Goal: Book appointment/travel/reservation

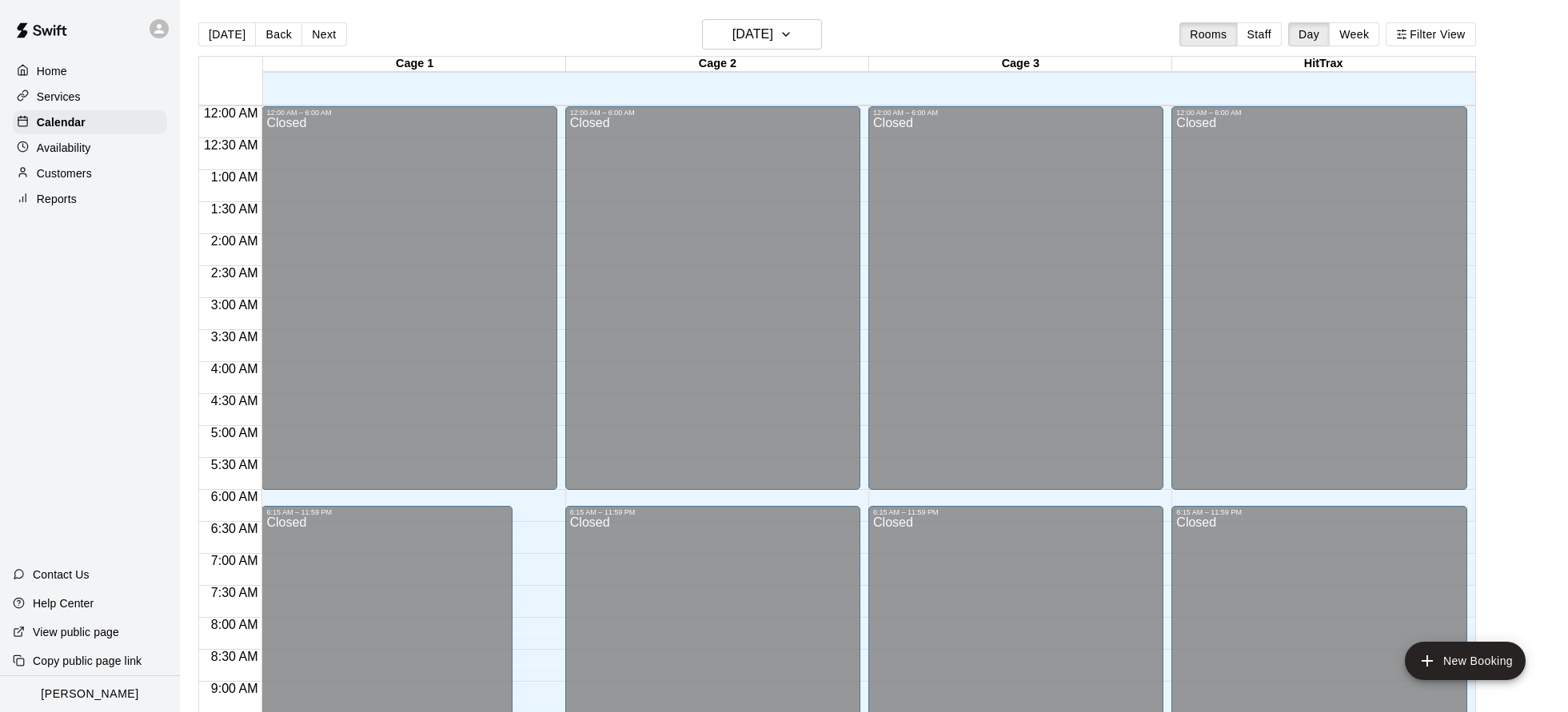
scroll to position [863, 0]
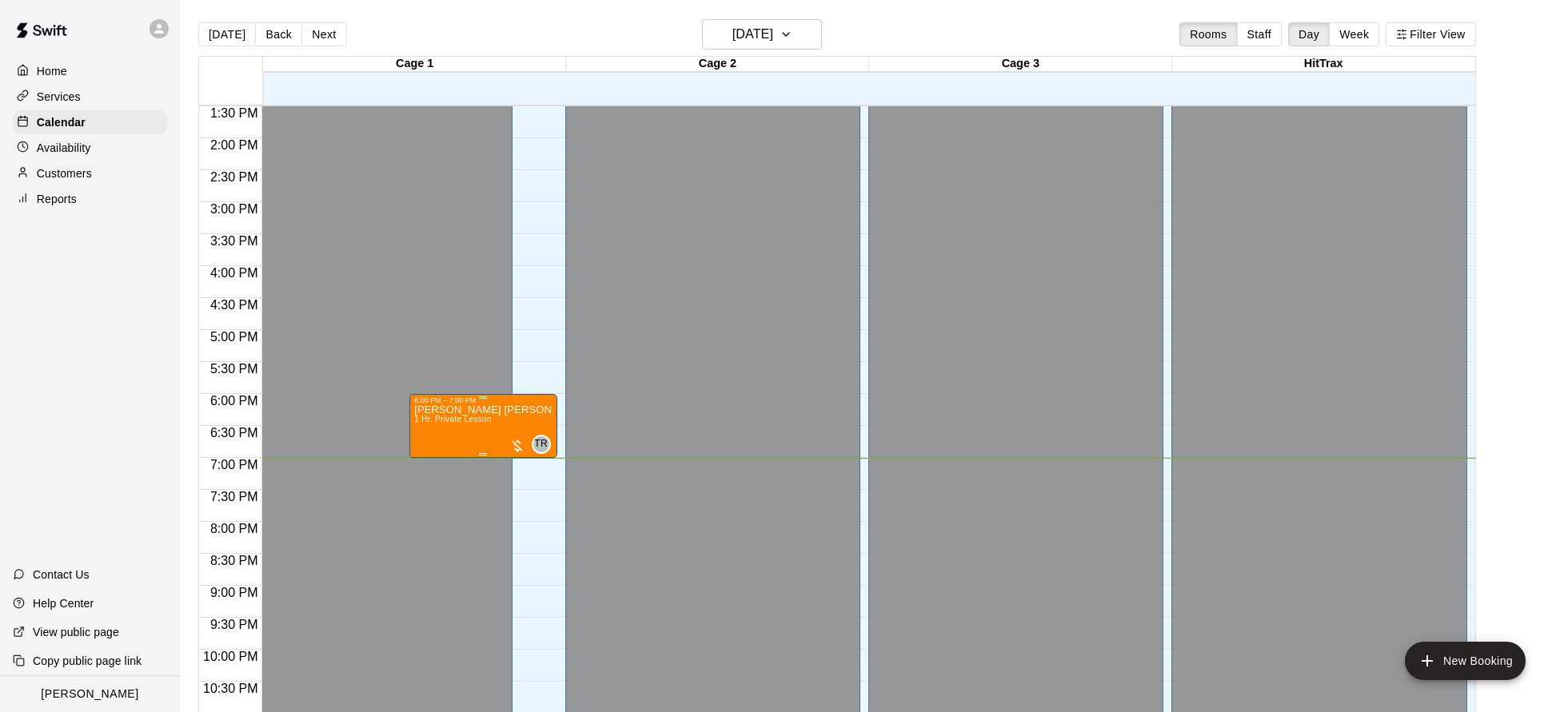
click at [520, 451] on div at bounding box center [517, 446] width 16 height 16
click at [527, 501] on img "edit" at bounding box center [525, 493] width 18 height 18
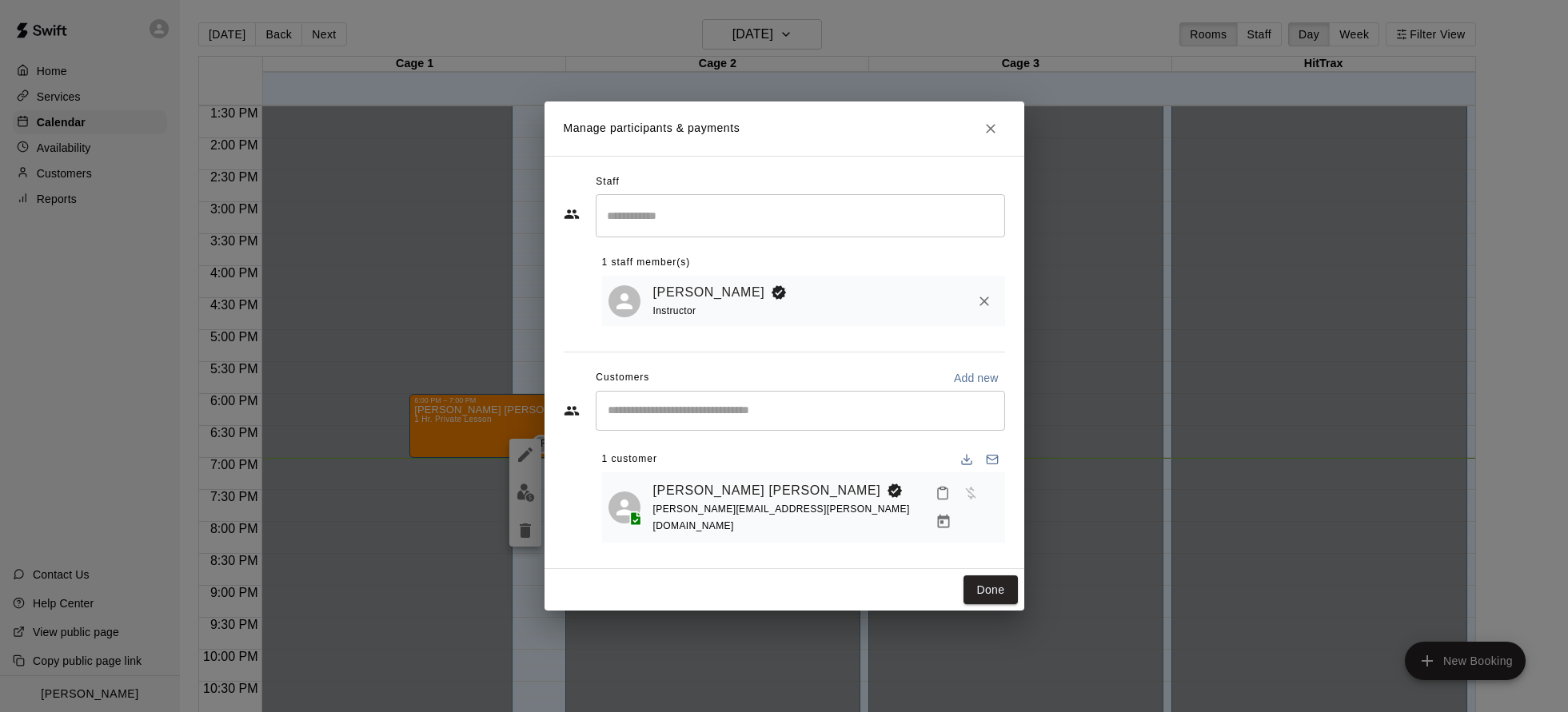
drag, startPoint x: 545, startPoint y: 498, endPoint x: 706, endPoint y: 390, distance: 193.9
click at [551, 492] on div "Staff ​ 1 staff member(s) [PERSON_NAME] Instructor Customers Add new ​ 1 custom…" at bounding box center [784, 362] width 479 height 414
click at [952, 514] on icon "Manage bookings & payment" at bounding box center [944, 522] width 16 height 16
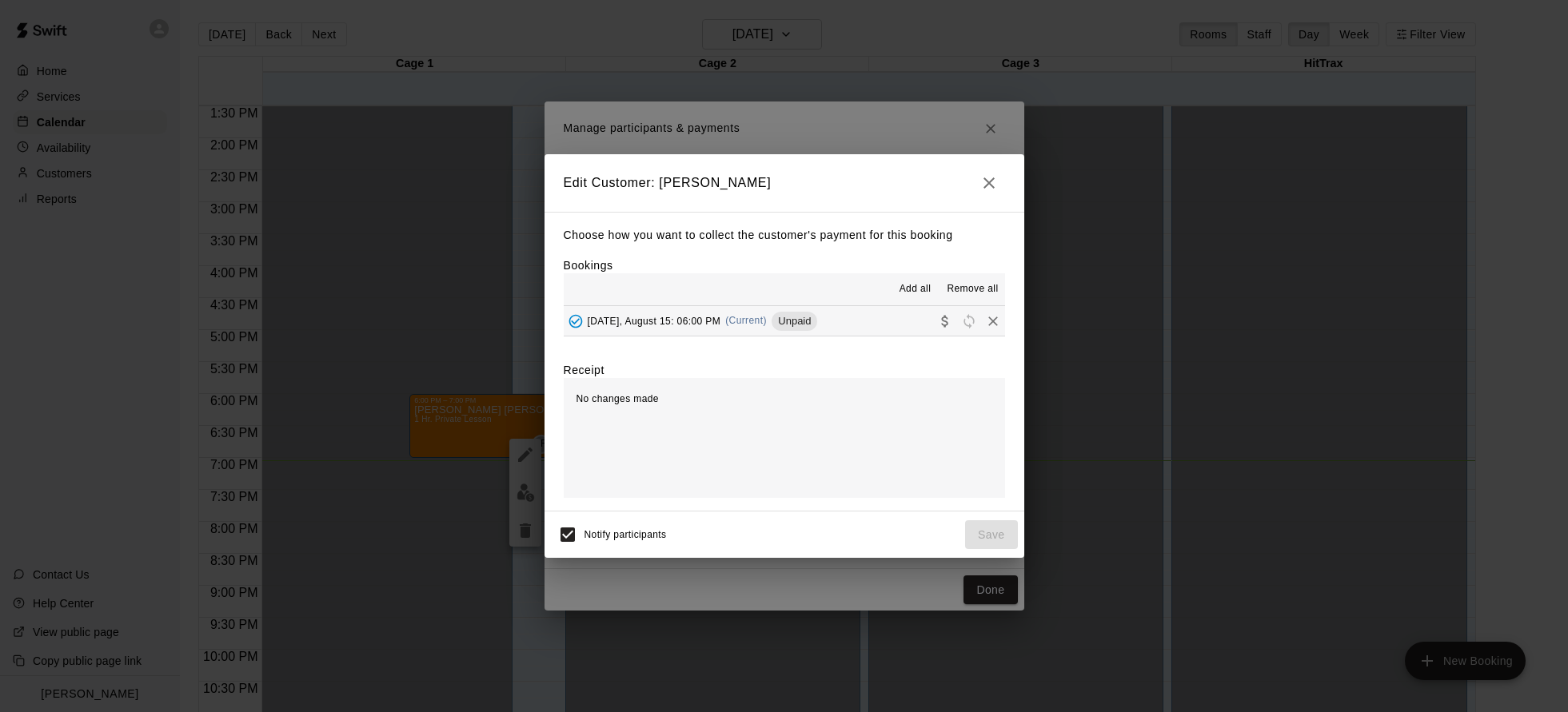
click at [746, 317] on span "(Current)" at bounding box center [746, 321] width 41 height 11
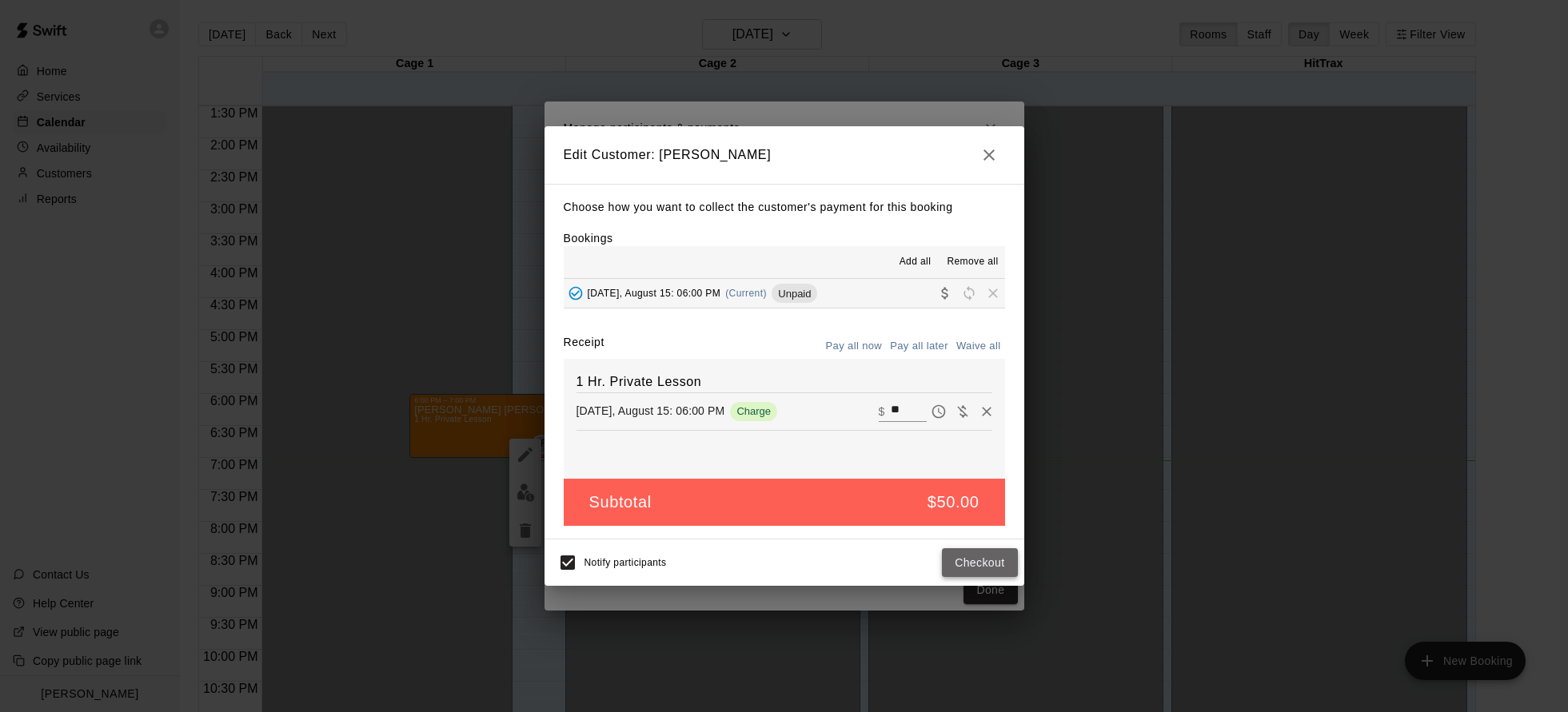
click at [981, 568] on button "Checkout" at bounding box center [979, 563] width 75 height 30
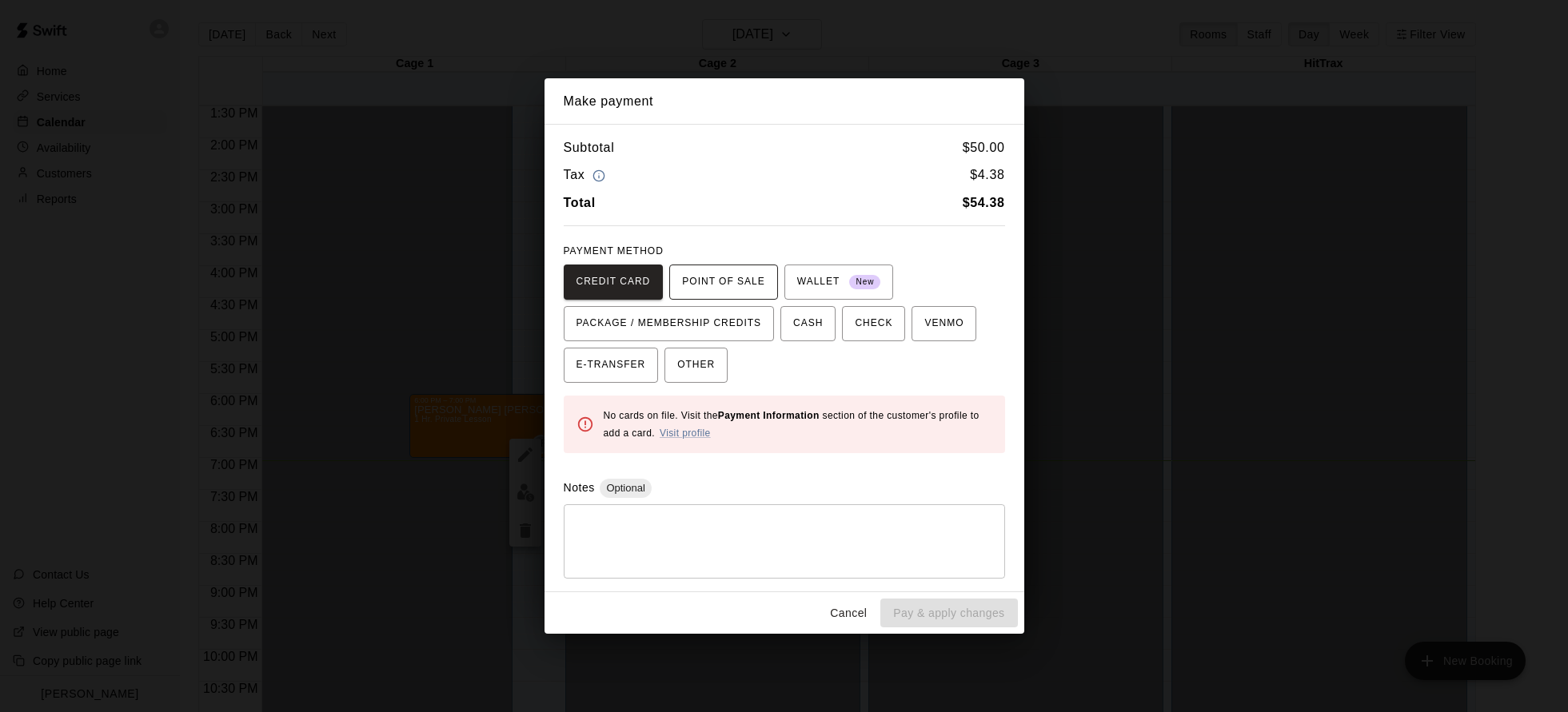
click at [732, 278] on span "POINT OF SALE" at bounding box center [723, 282] width 82 height 25
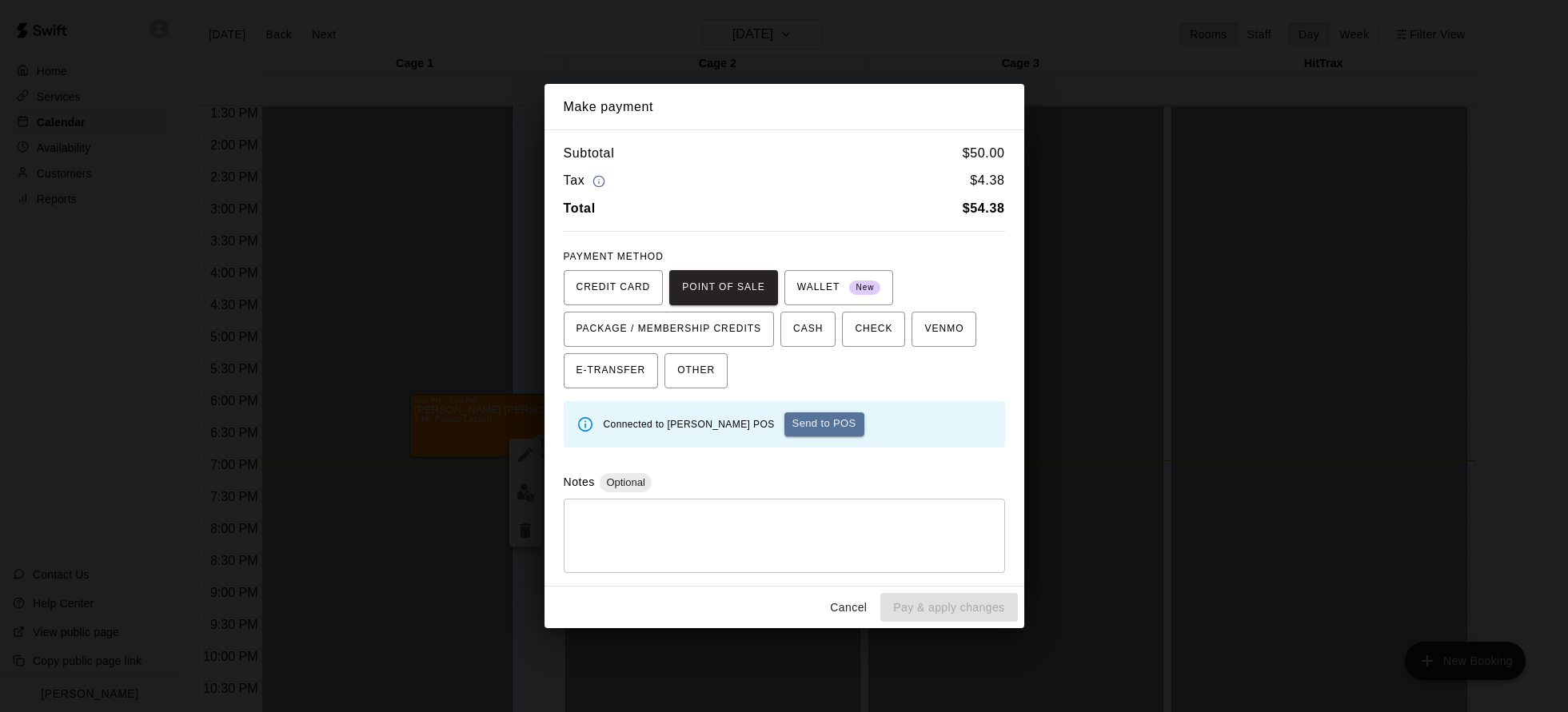
drag, startPoint x: 817, startPoint y: 426, endPoint x: 842, endPoint y: 434, distance: 26.2
click at [817, 426] on button "Send to POS" at bounding box center [824, 424] width 80 height 24
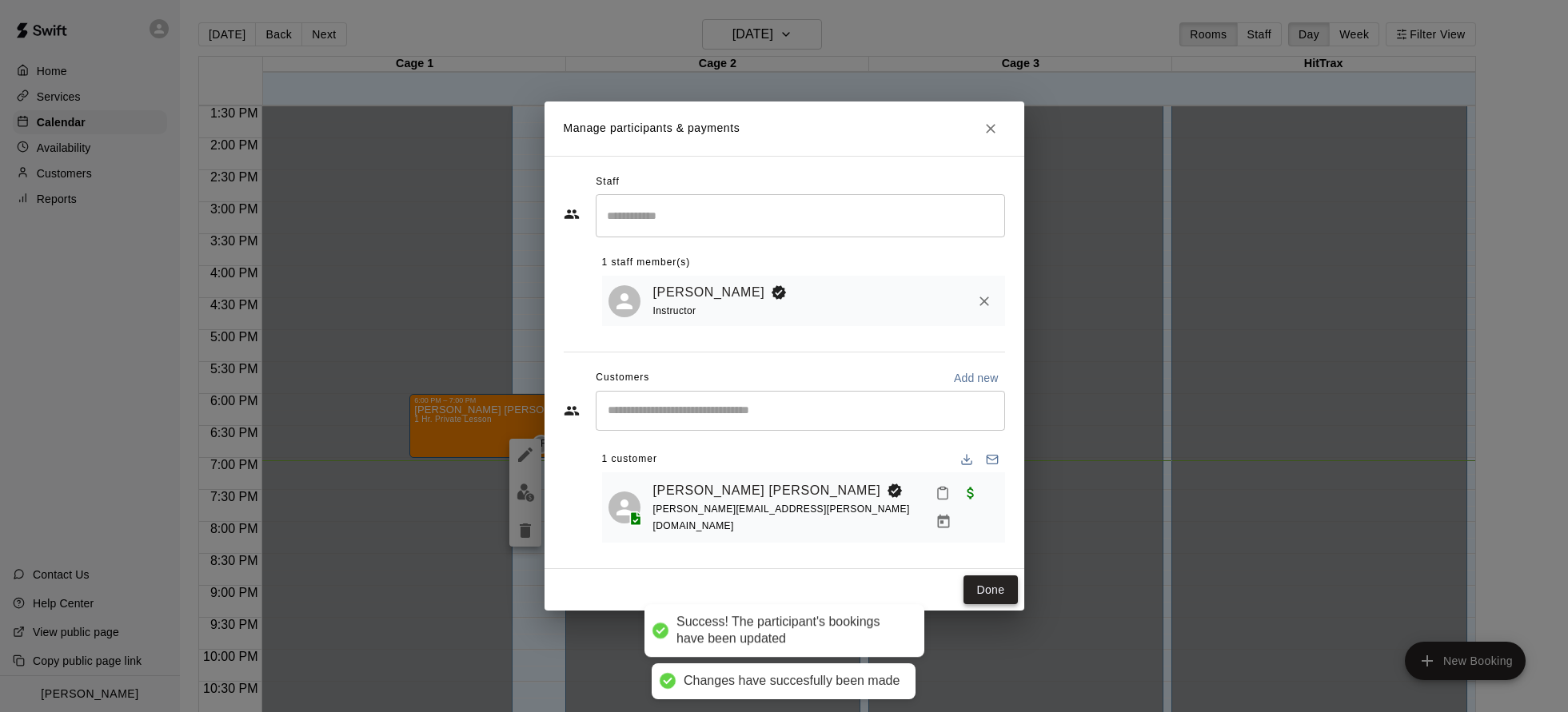
click at [994, 590] on button "Done" at bounding box center [989, 590] width 53 height 30
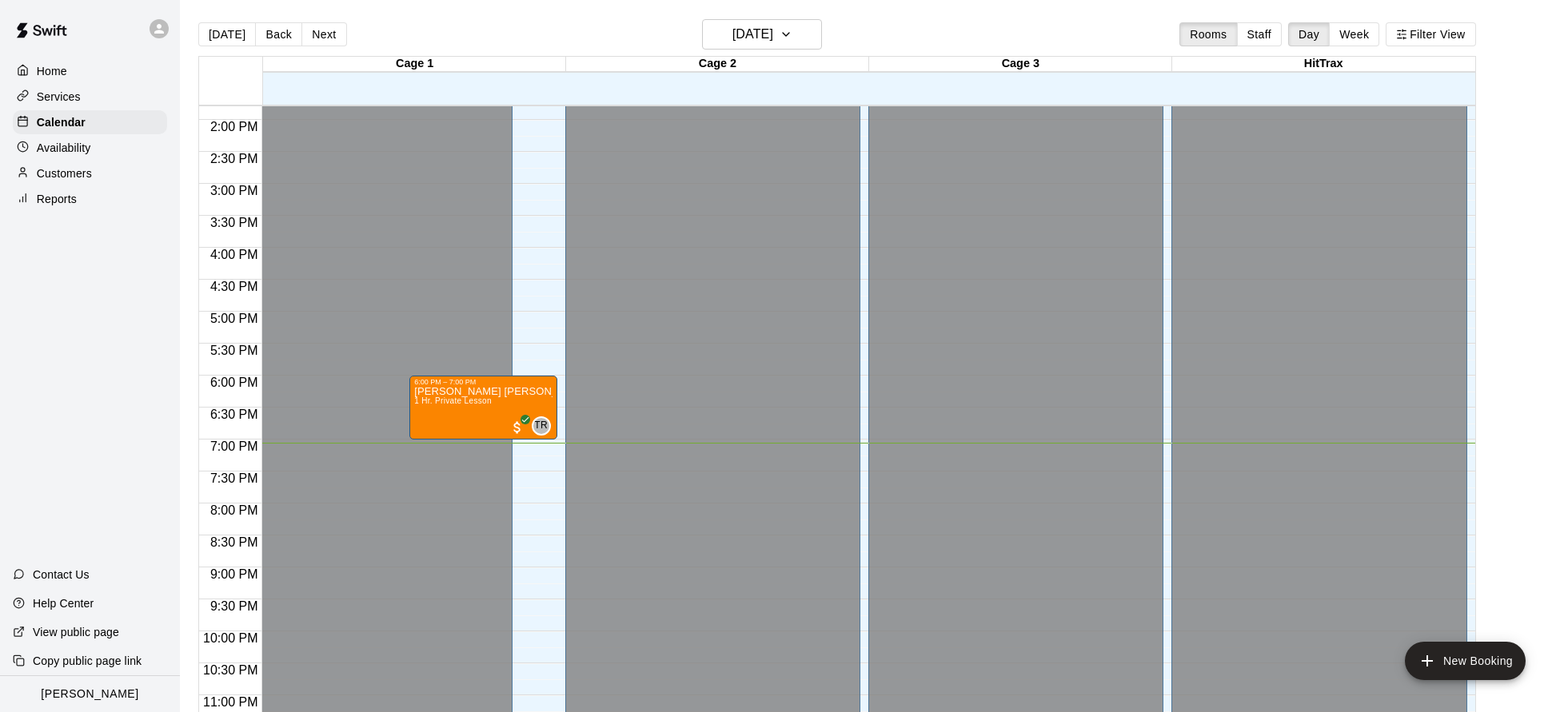
scroll to position [885, 0]
click at [793, 46] on button "[DATE]" at bounding box center [761, 34] width 120 height 31
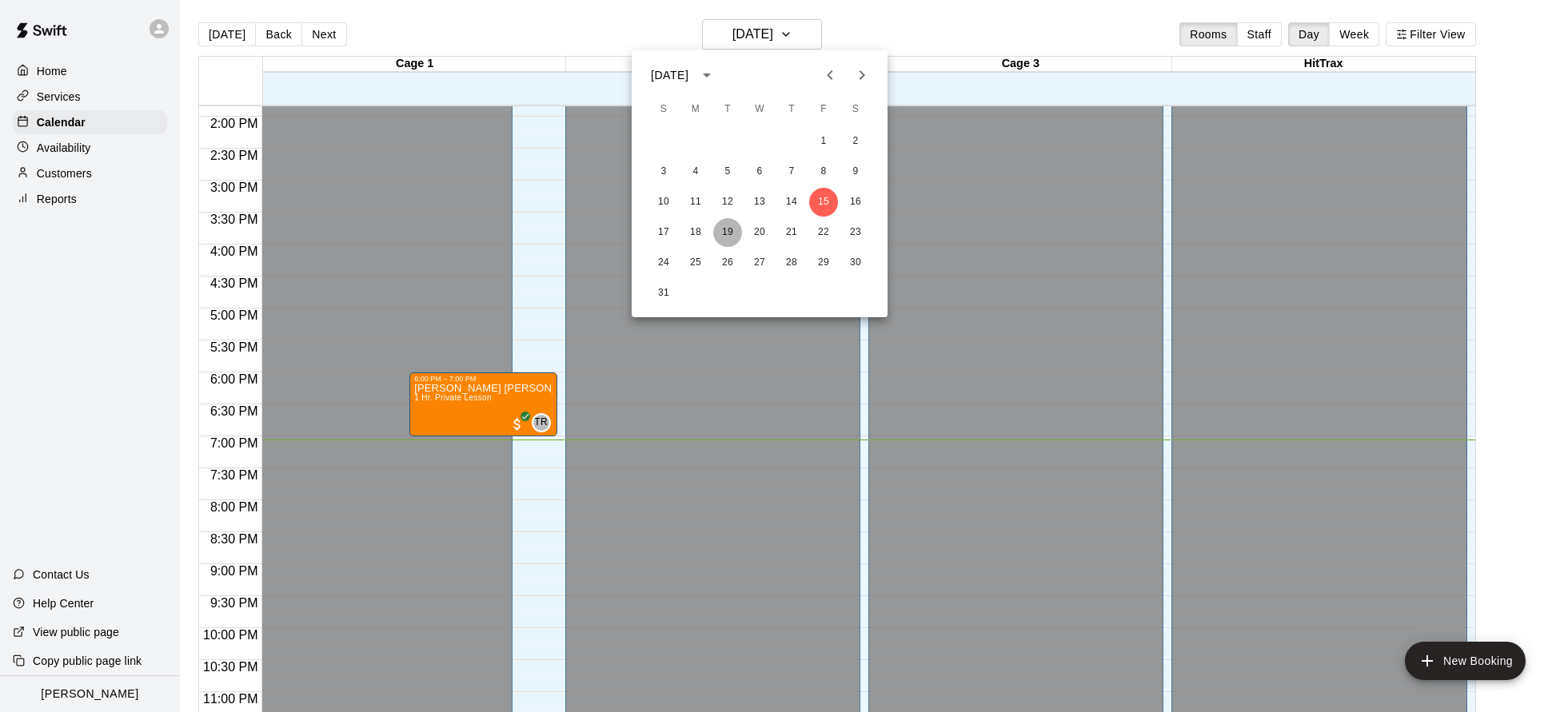
click at [733, 235] on button "19" at bounding box center [727, 233] width 29 height 29
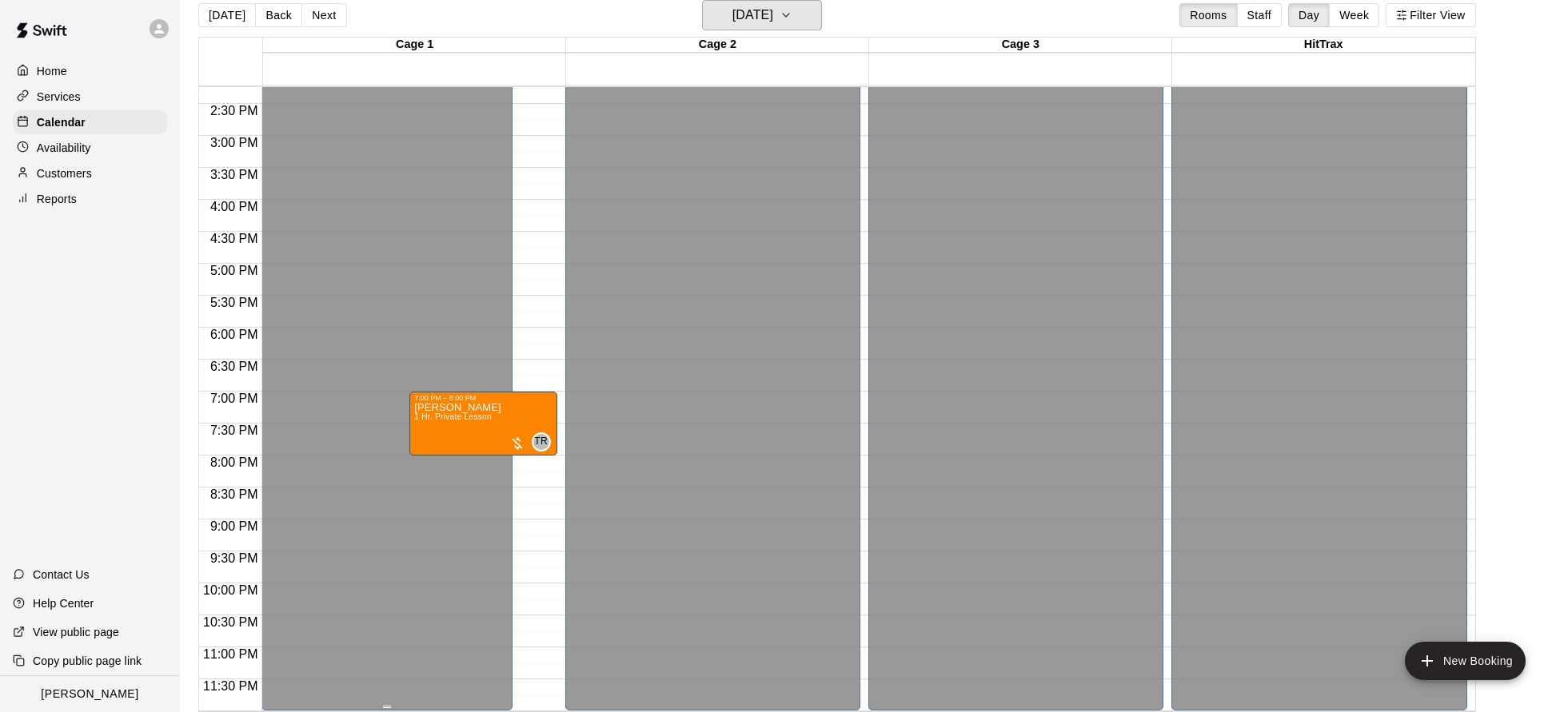
scroll to position [18, 0]
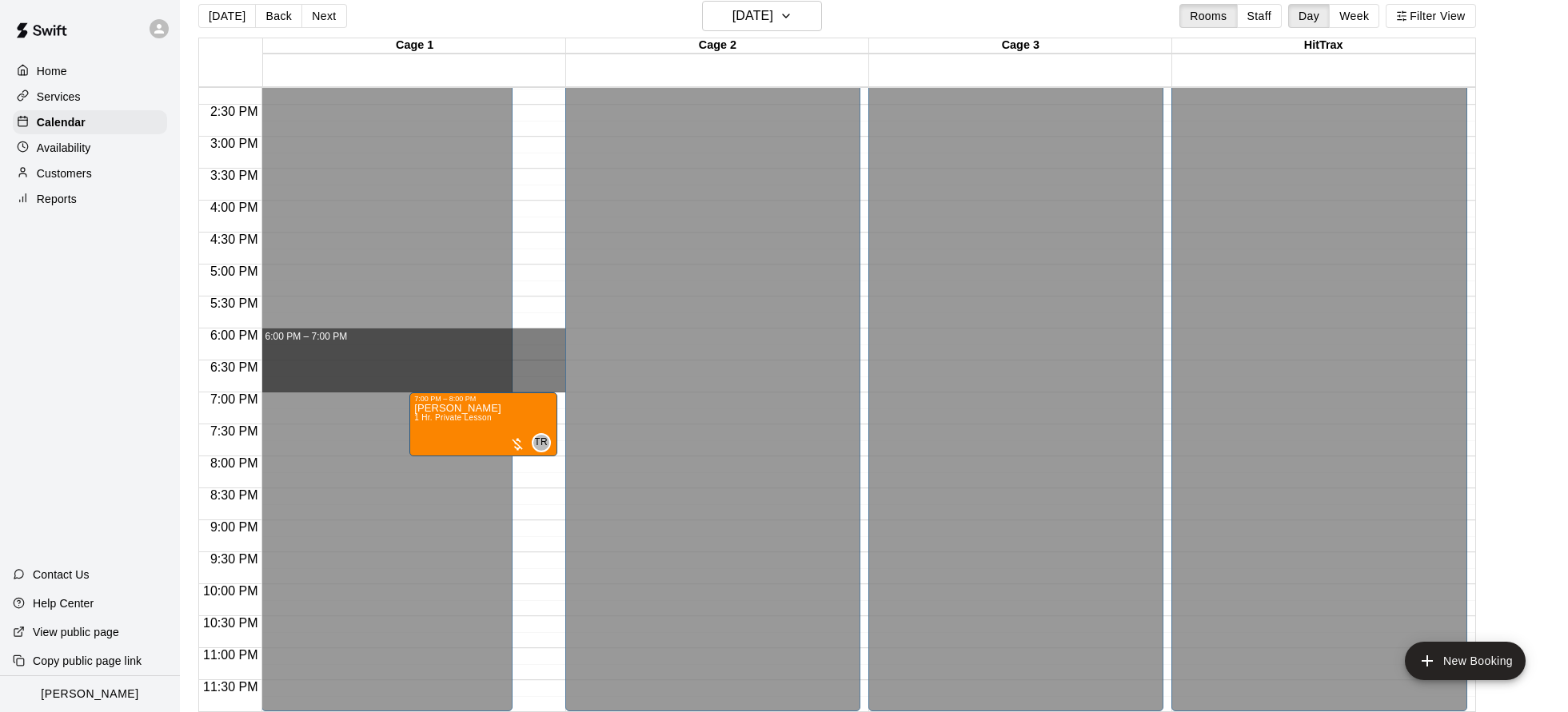
drag, startPoint x: 523, startPoint y: 329, endPoint x: 525, endPoint y: 381, distance: 52.0
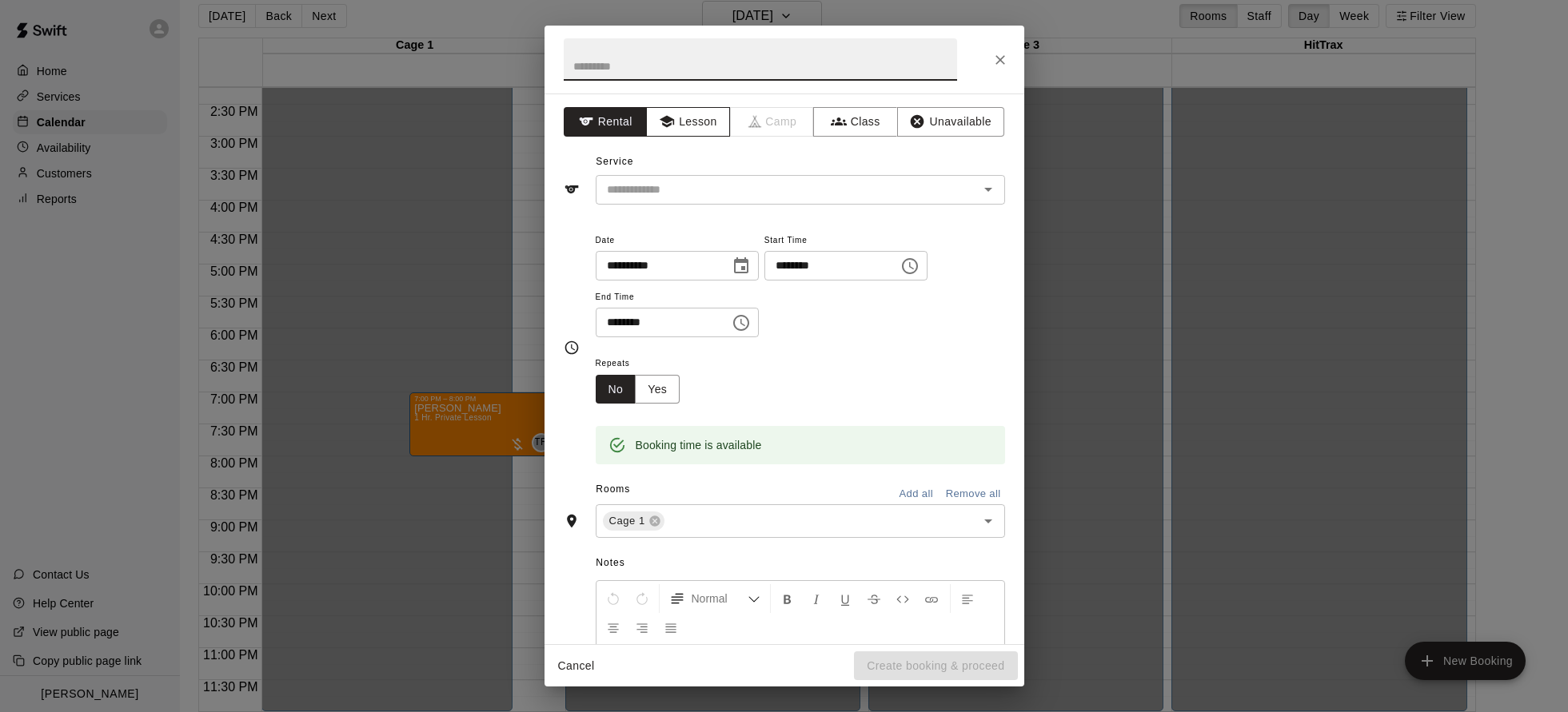
click at [703, 117] on button "Lesson" at bounding box center [688, 122] width 84 height 30
click at [712, 195] on input "text" at bounding box center [776, 190] width 352 height 20
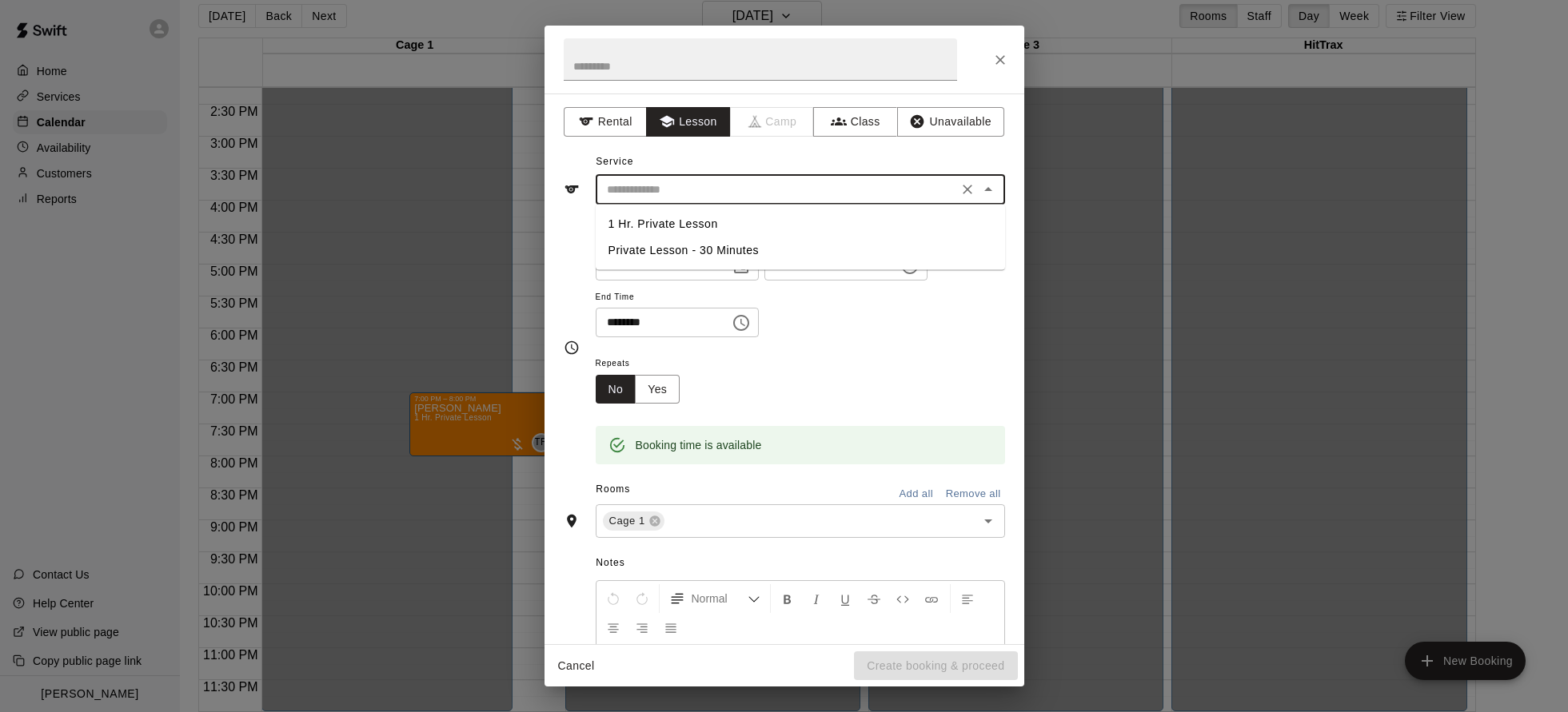
click at [711, 220] on li "1 Hr. Private Lesson" at bounding box center [800, 224] width 409 height 26
type input "**********"
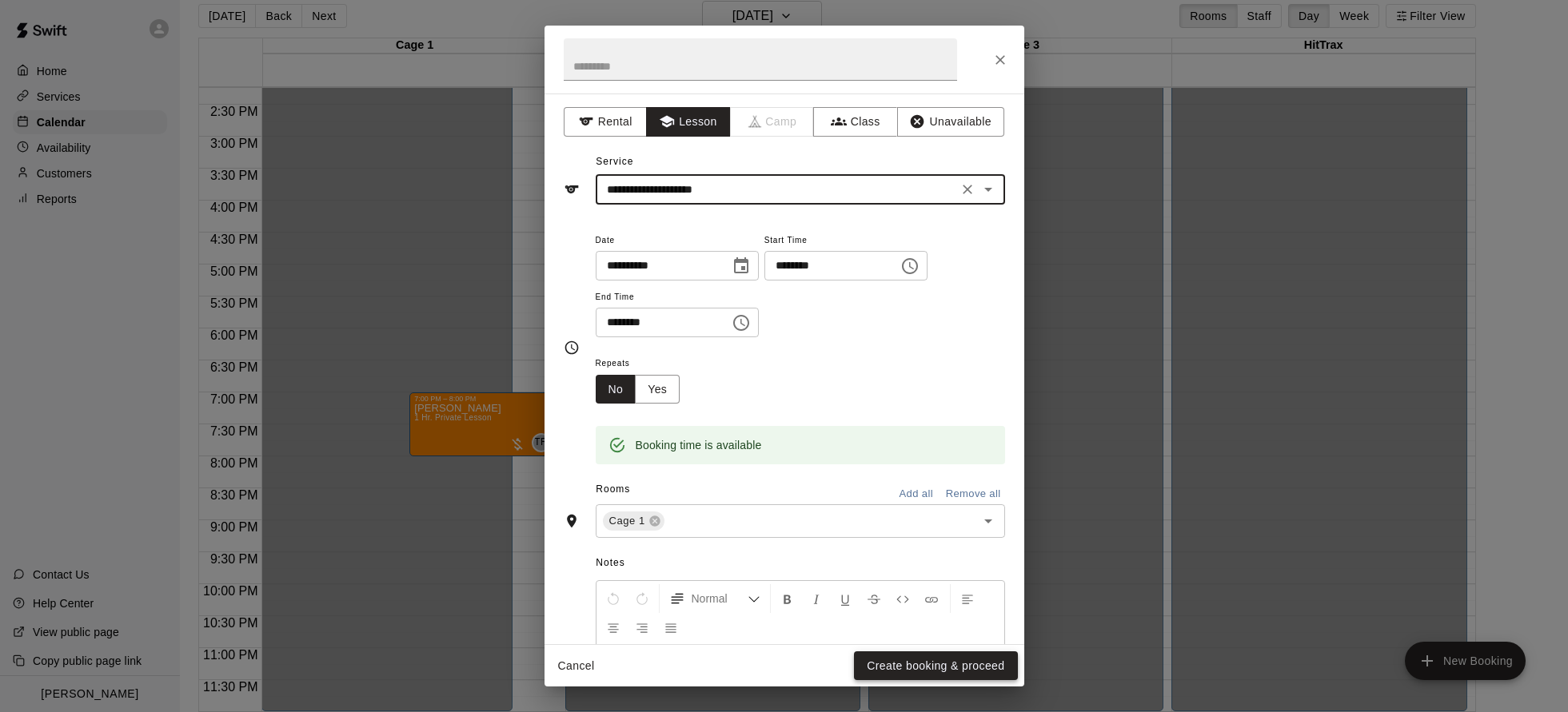
click at [969, 662] on button "Create booking & proceed" at bounding box center [934, 666] width 163 height 30
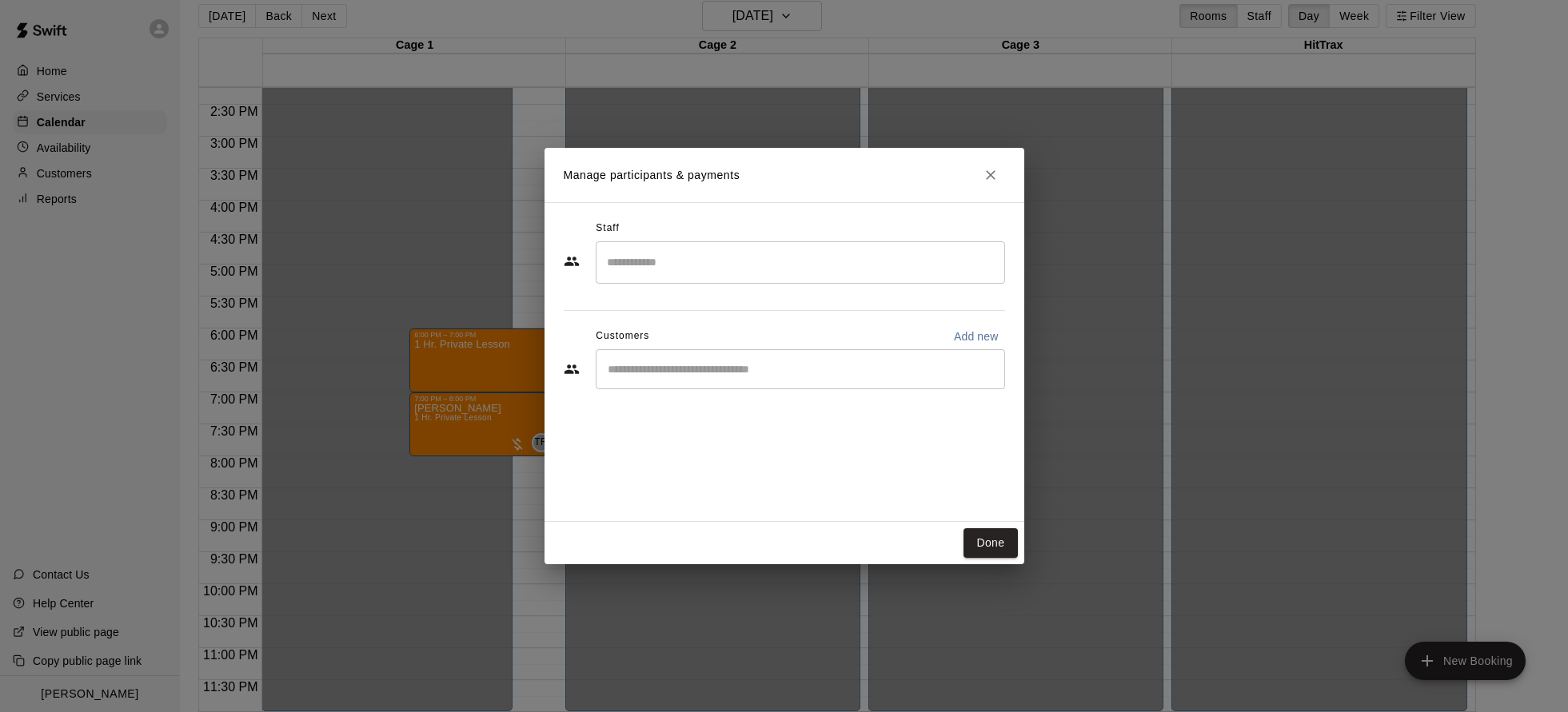
click at [643, 260] on input "Search staff" at bounding box center [800, 262] width 395 height 28
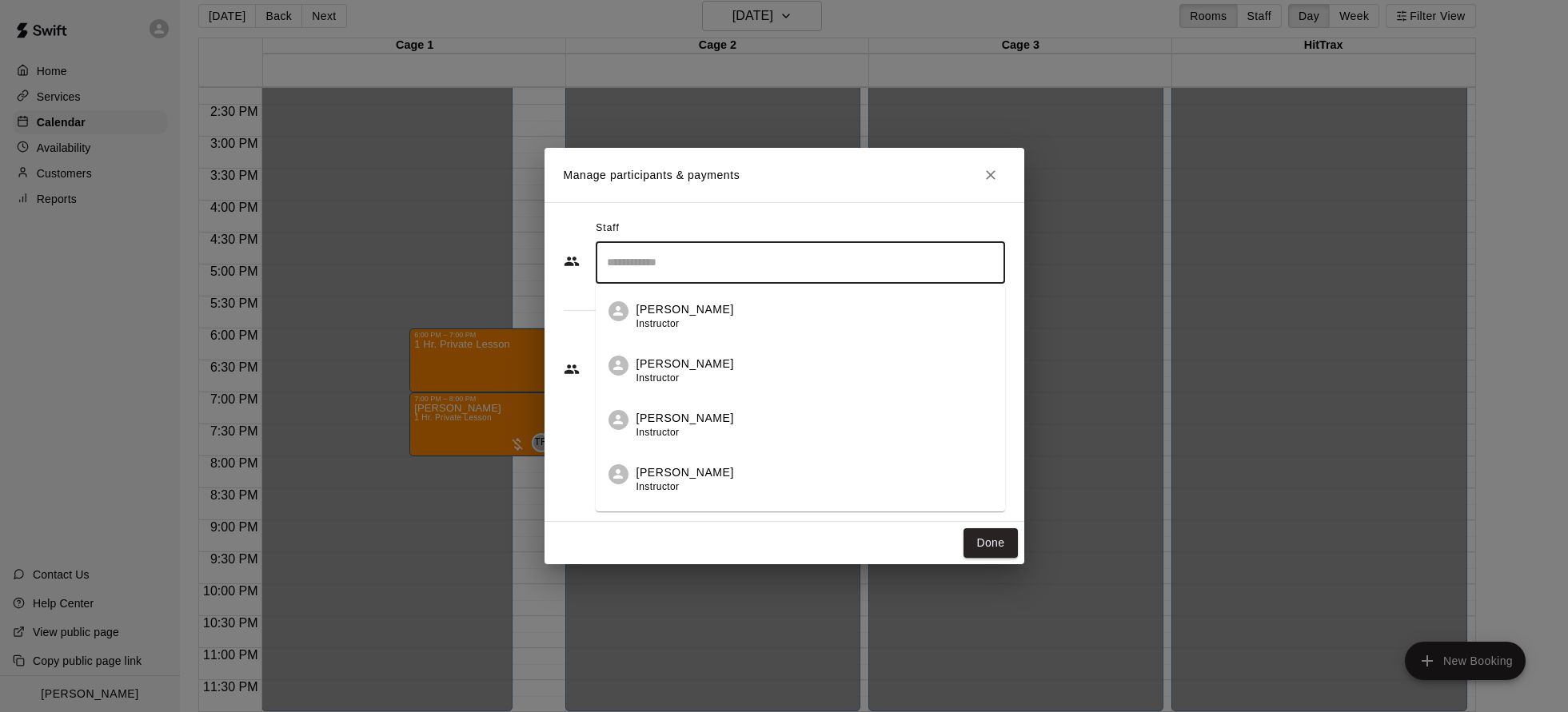
click at [733, 419] on div "[PERSON_NAME] Instructor" at bounding box center [814, 425] width 356 height 32
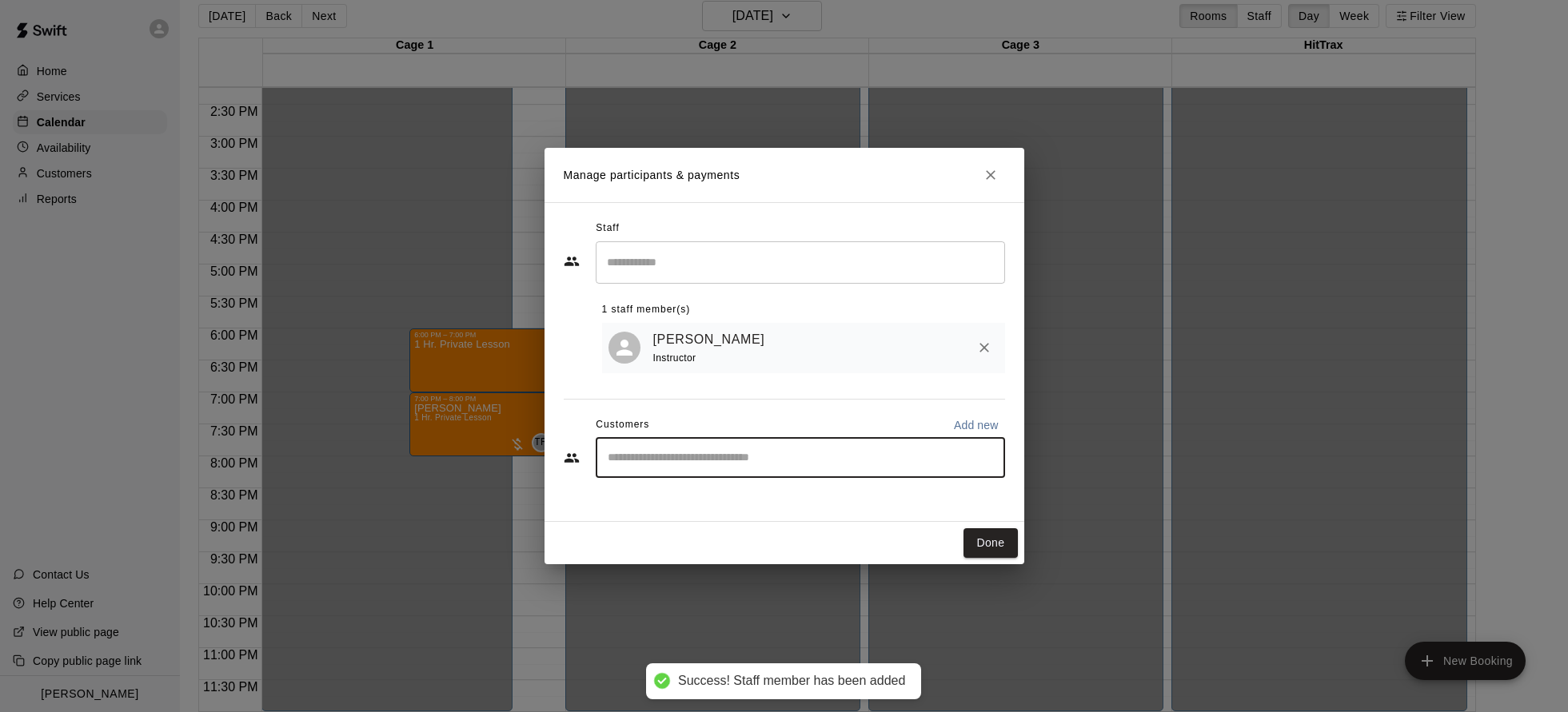
click at [707, 464] on input "Start typing to search customers..." at bounding box center [800, 458] width 395 height 16
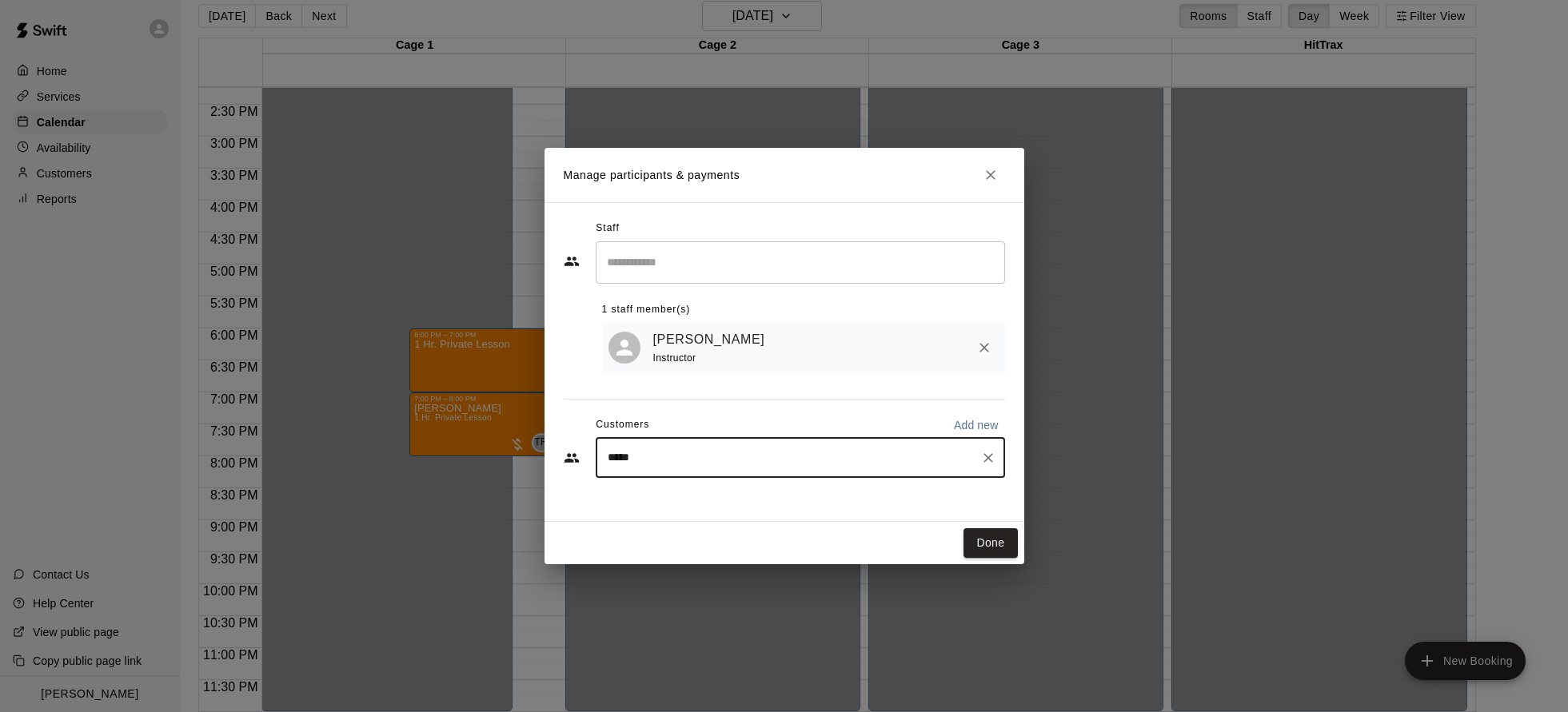
type input "******"
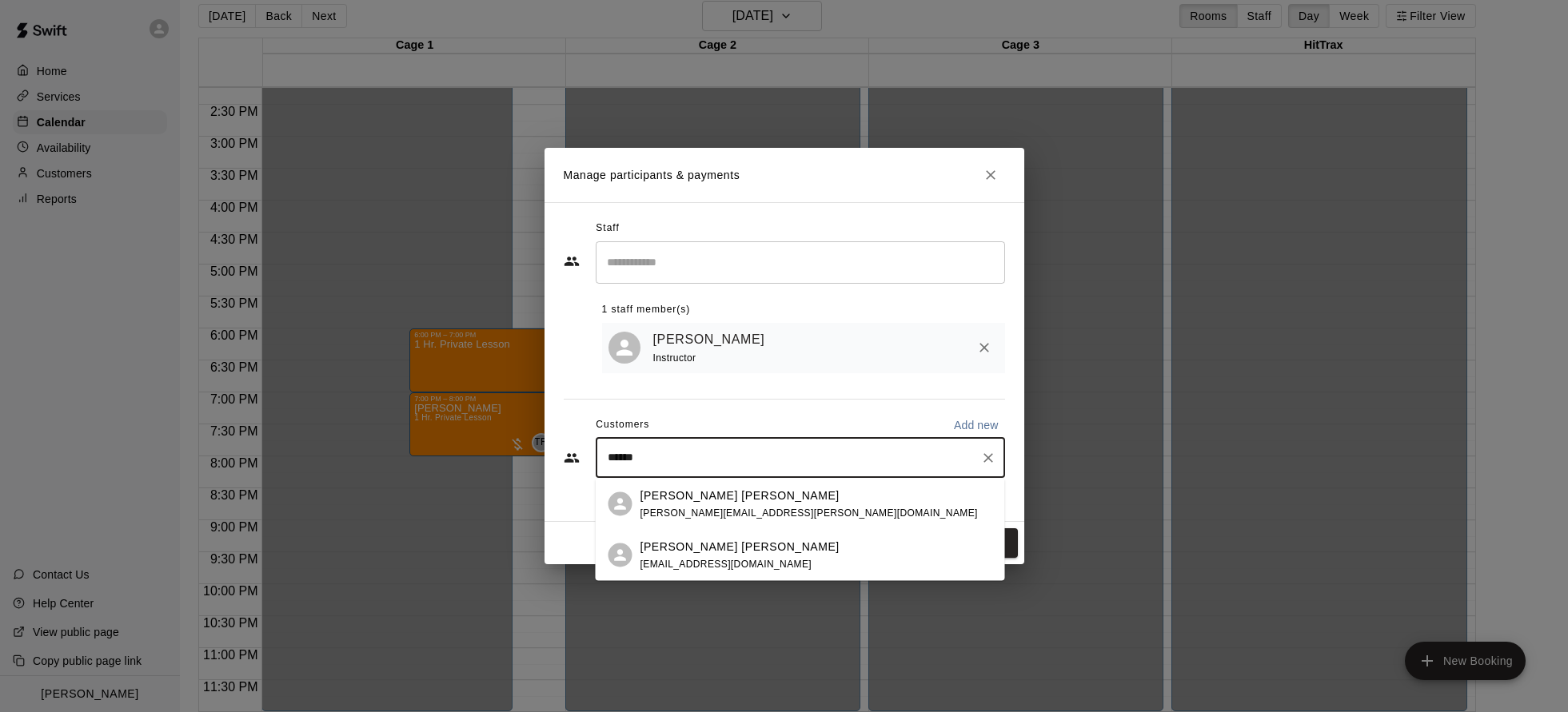
click at [726, 518] on span "[PERSON_NAME][EMAIL_ADDRESS][PERSON_NAME][DOMAIN_NAME]" at bounding box center [809, 512] width 337 height 11
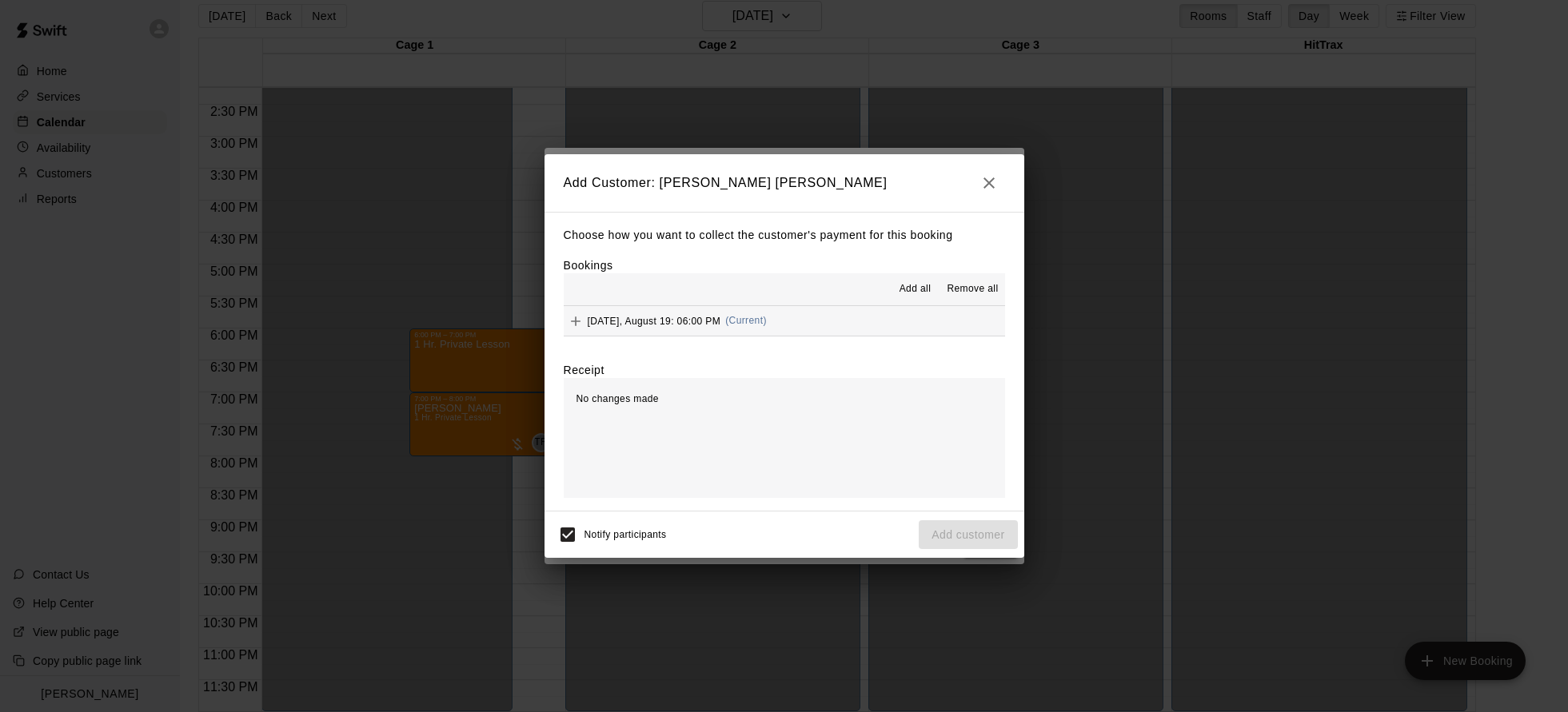
click at [789, 326] on button "[DATE], August 19: 06:00 PM (Current)" at bounding box center [784, 321] width 442 height 30
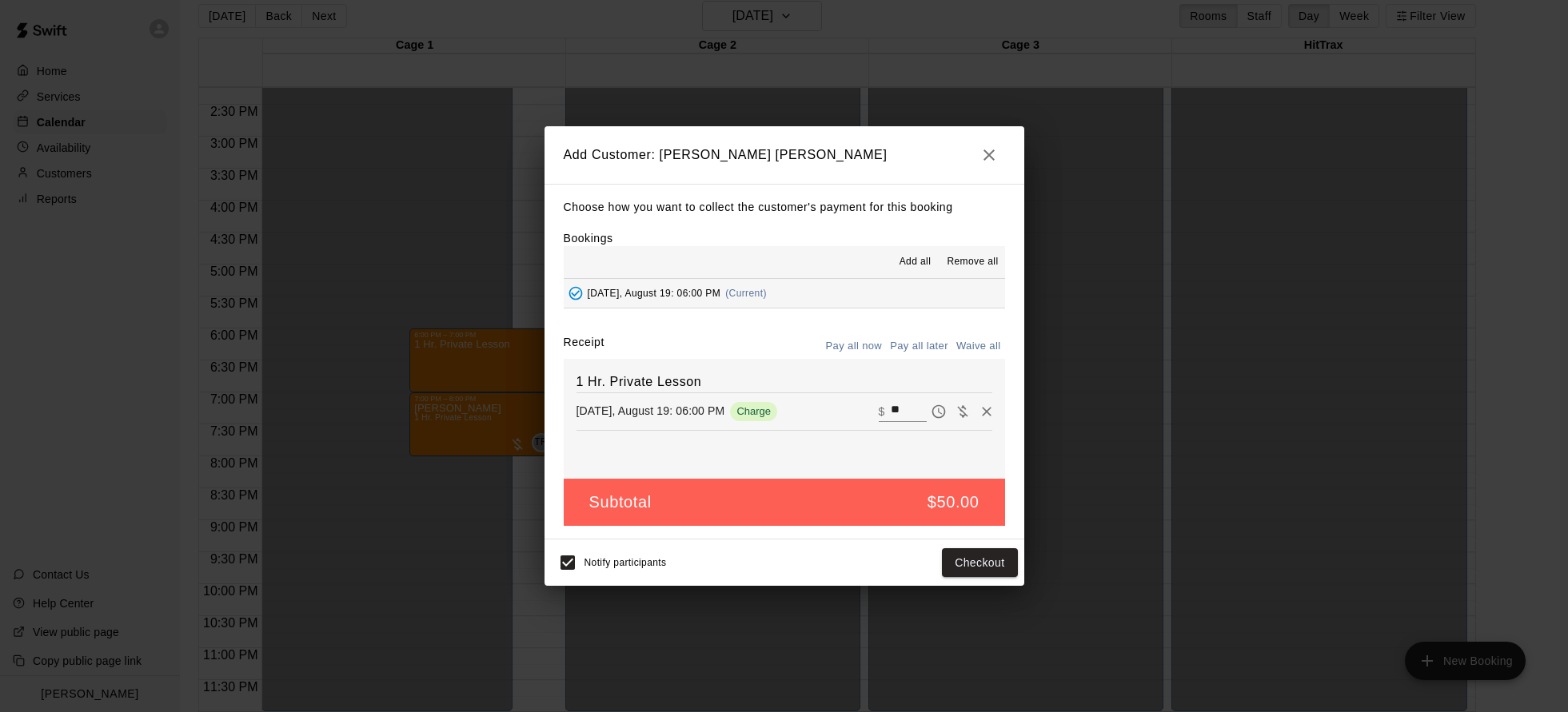
click at [905, 349] on button "Pay all later" at bounding box center [919, 347] width 67 height 25
click at [964, 560] on button "Add customer" at bounding box center [967, 563] width 98 height 30
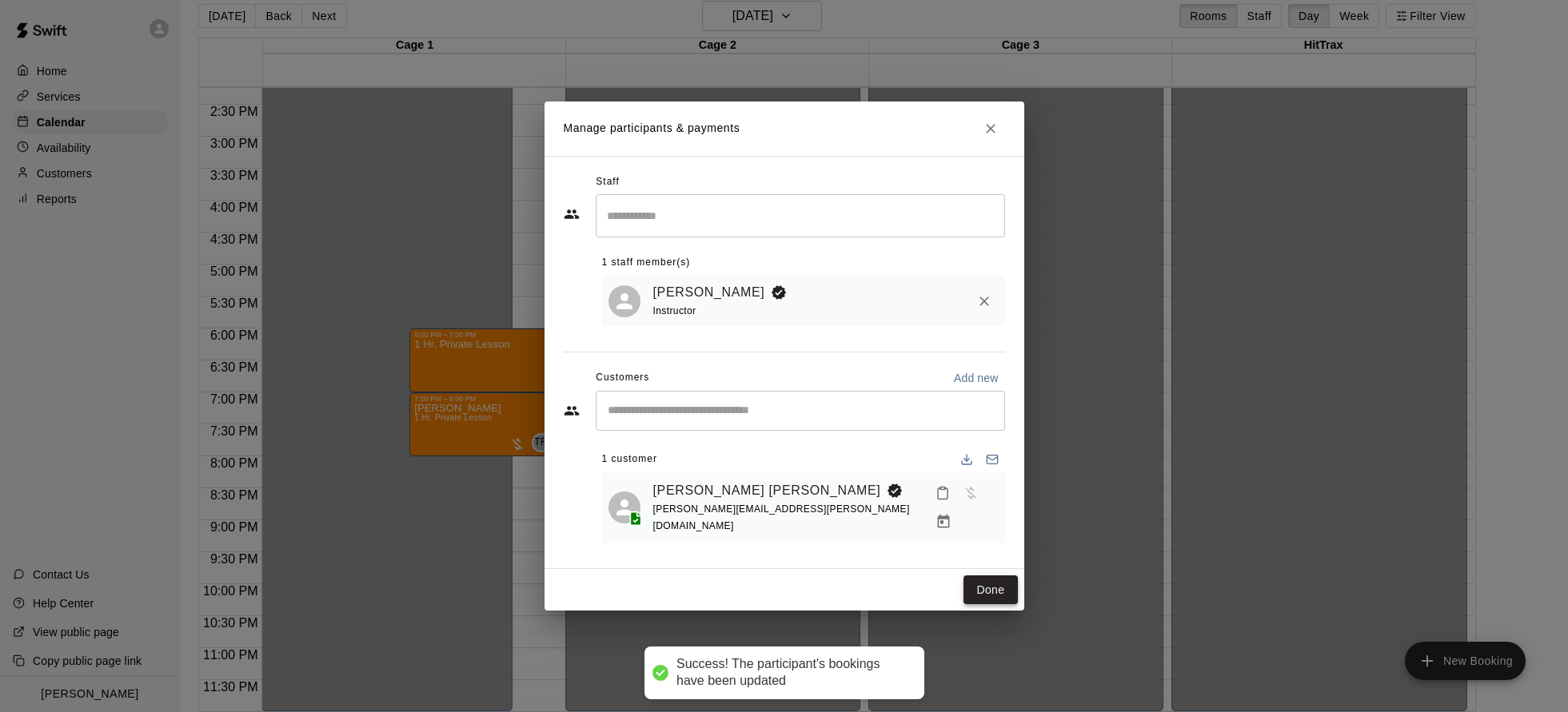
click at [981, 581] on button "Done" at bounding box center [989, 590] width 53 height 30
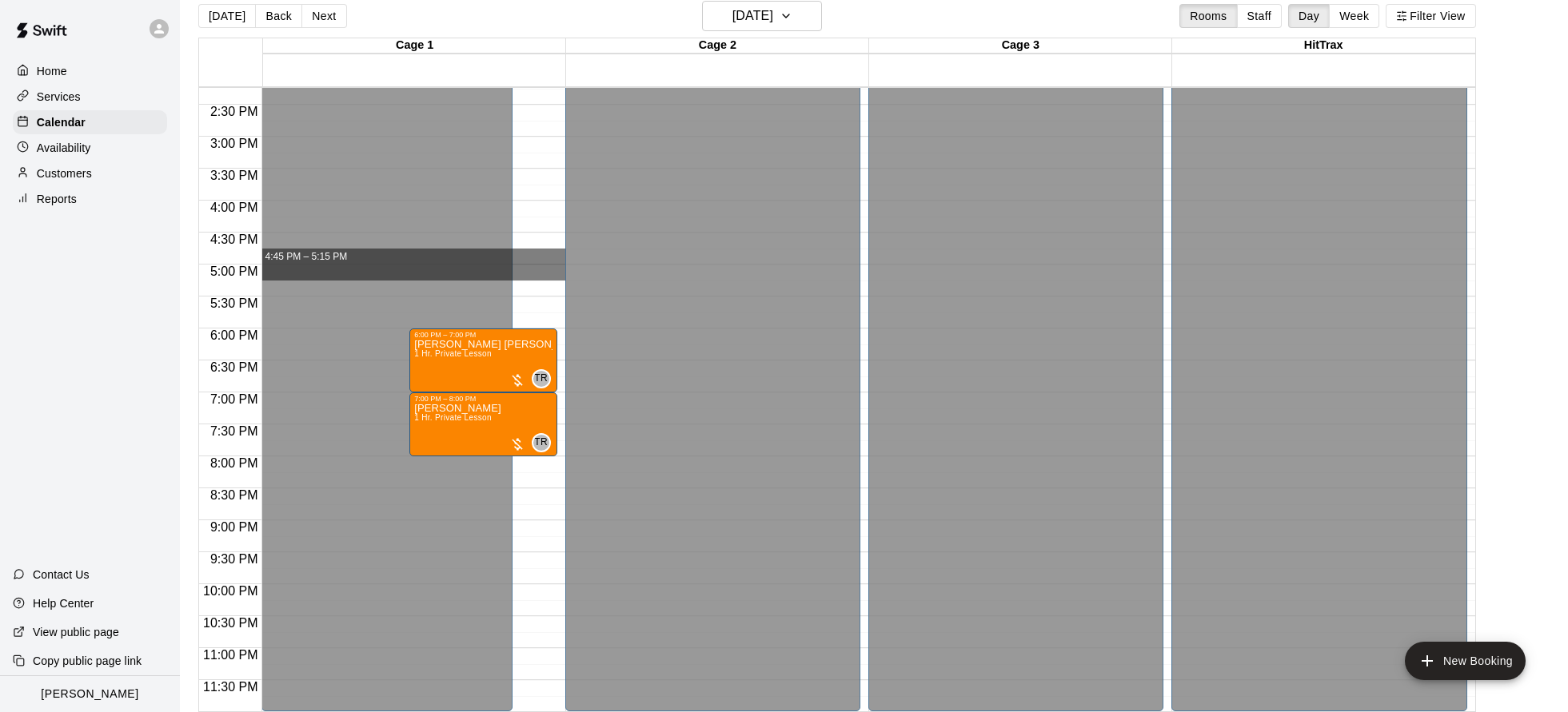
drag, startPoint x: 546, startPoint y: 251, endPoint x: 547, endPoint y: 276, distance: 25.0
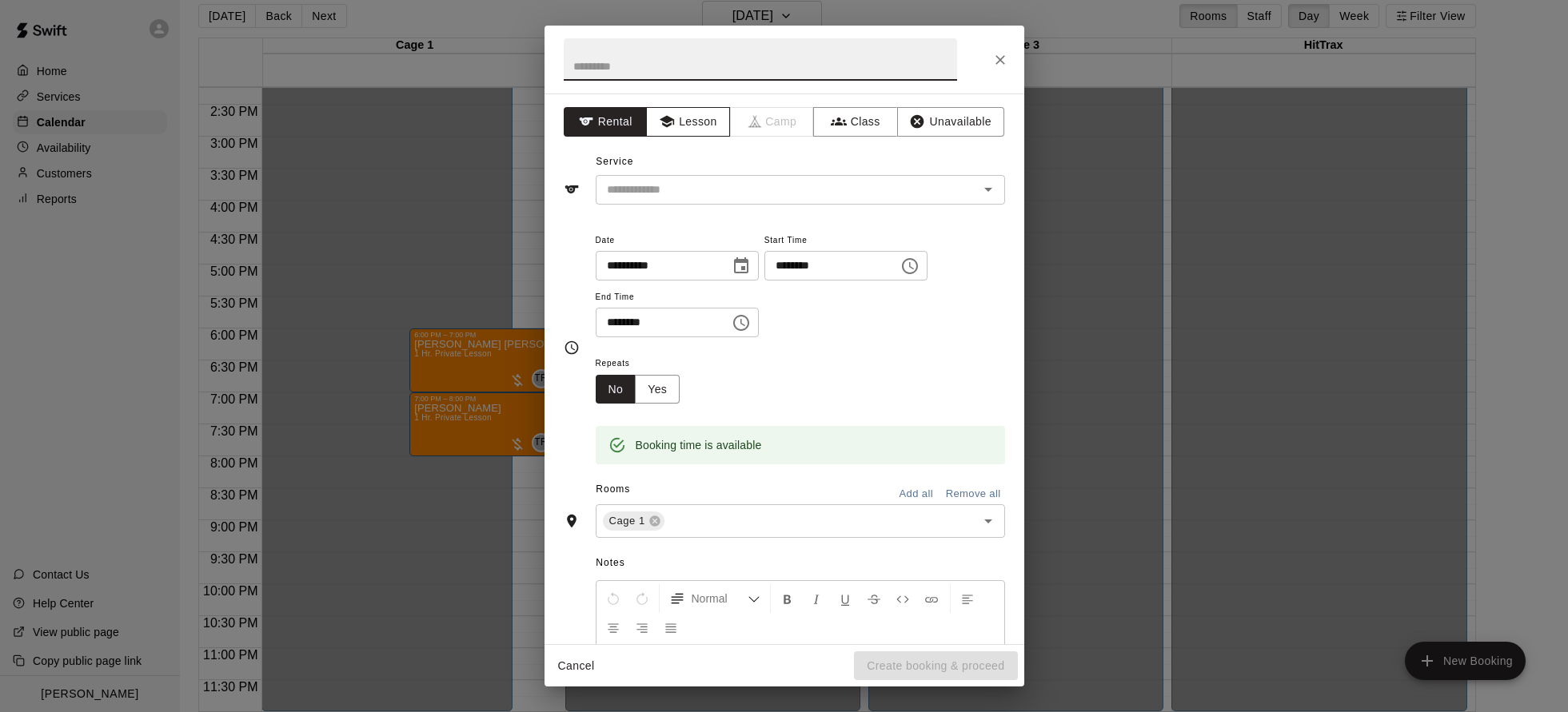
click at [675, 119] on button "Lesson" at bounding box center [688, 122] width 84 height 30
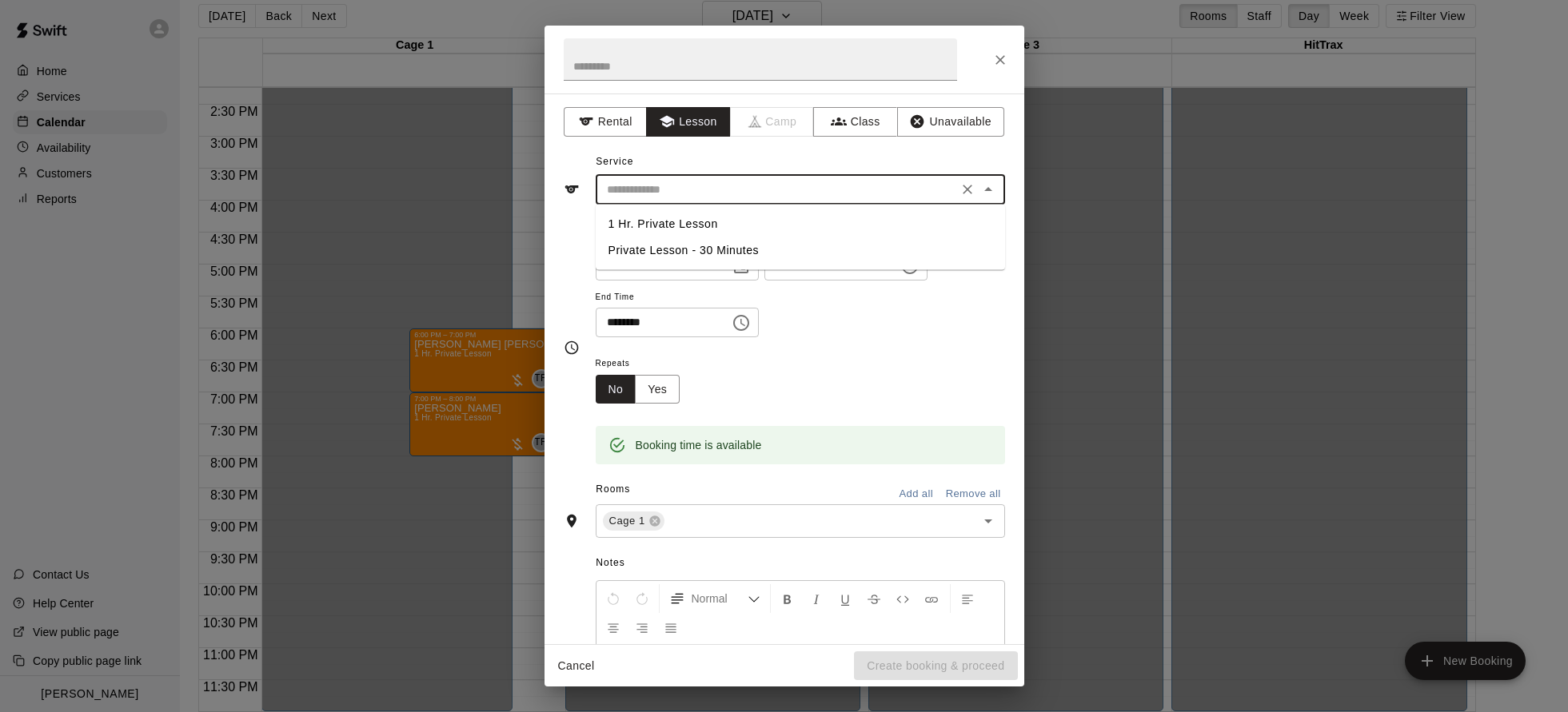
click at [712, 189] on input "text" at bounding box center [776, 190] width 352 height 20
drag, startPoint x: 689, startPoint y: 224, endPoint x: 825, endPoint y: 361, distance: 193.0
click at [690, 225] on li "1 Hr. Private Lesson" at bounding box center [800, 224] width 409 height 26
type input "**********"
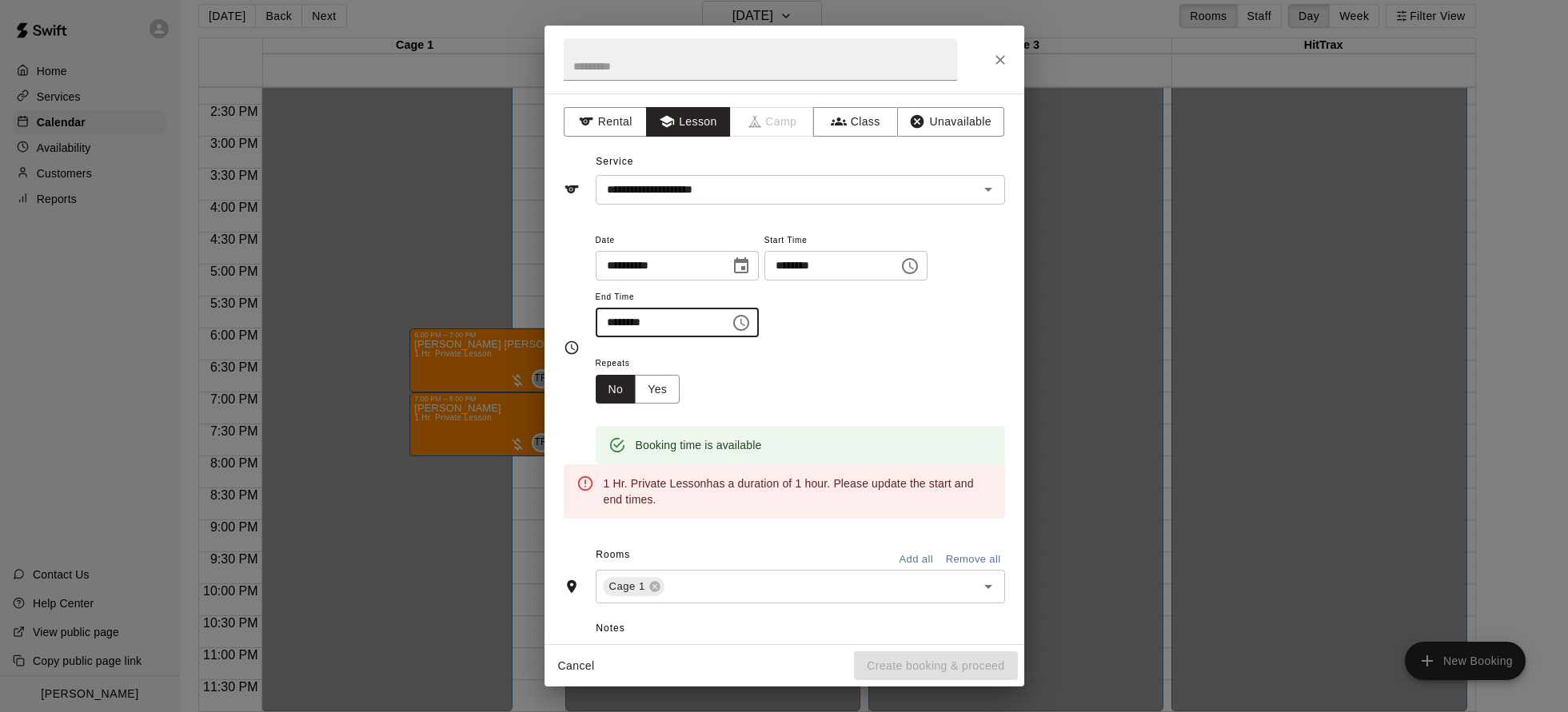
click at [631, 324] on input "********" at bounding box center [657, 323] width 123 height 30
click at [632, 324] on input "********" at bounding box center [657, 323] width 123 height 30
click at [631, 323] on input "********" at bounding box center [657, 323] width 123 height 30
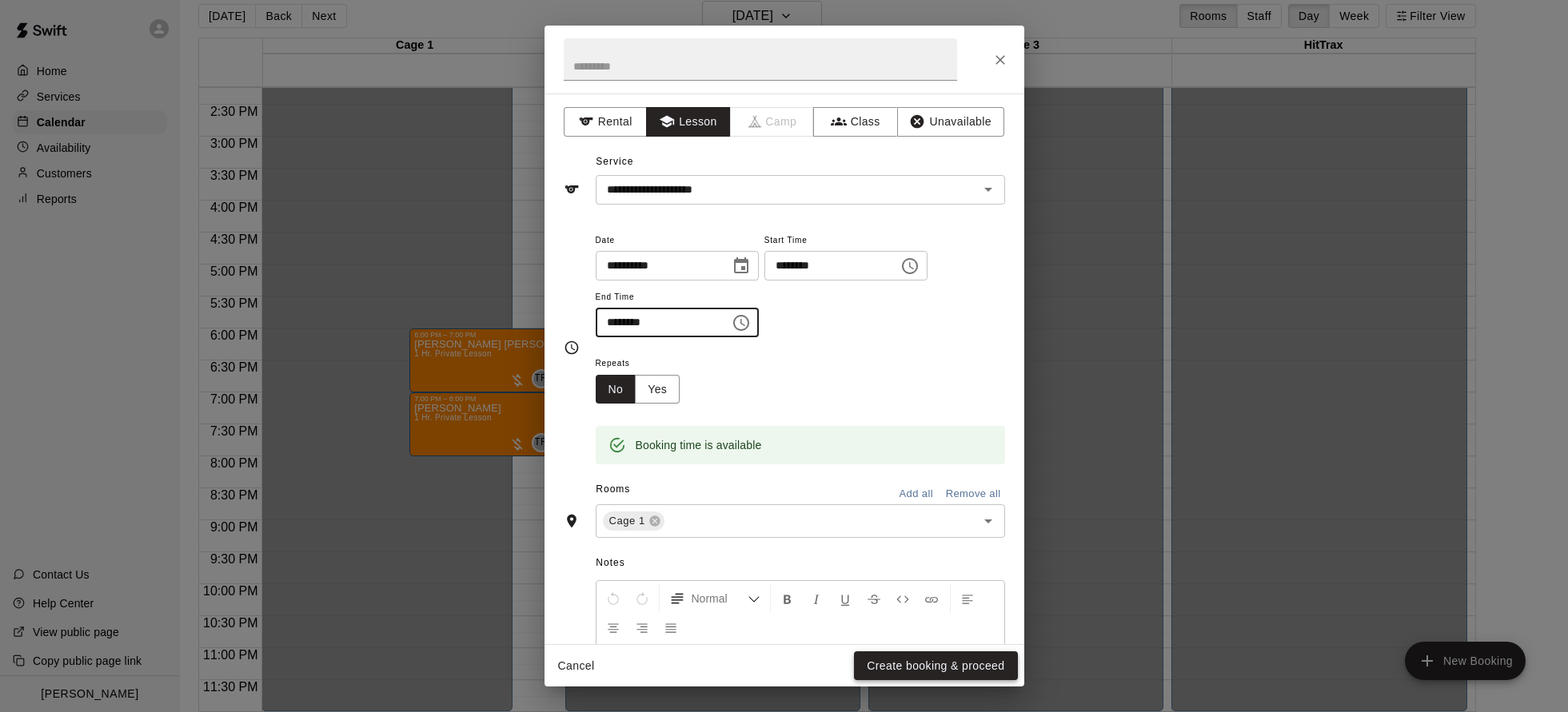
type input "********"
click at [980, 671] on button "Create booking & proceed" at bounding box center [934, 666] width 163 height 30
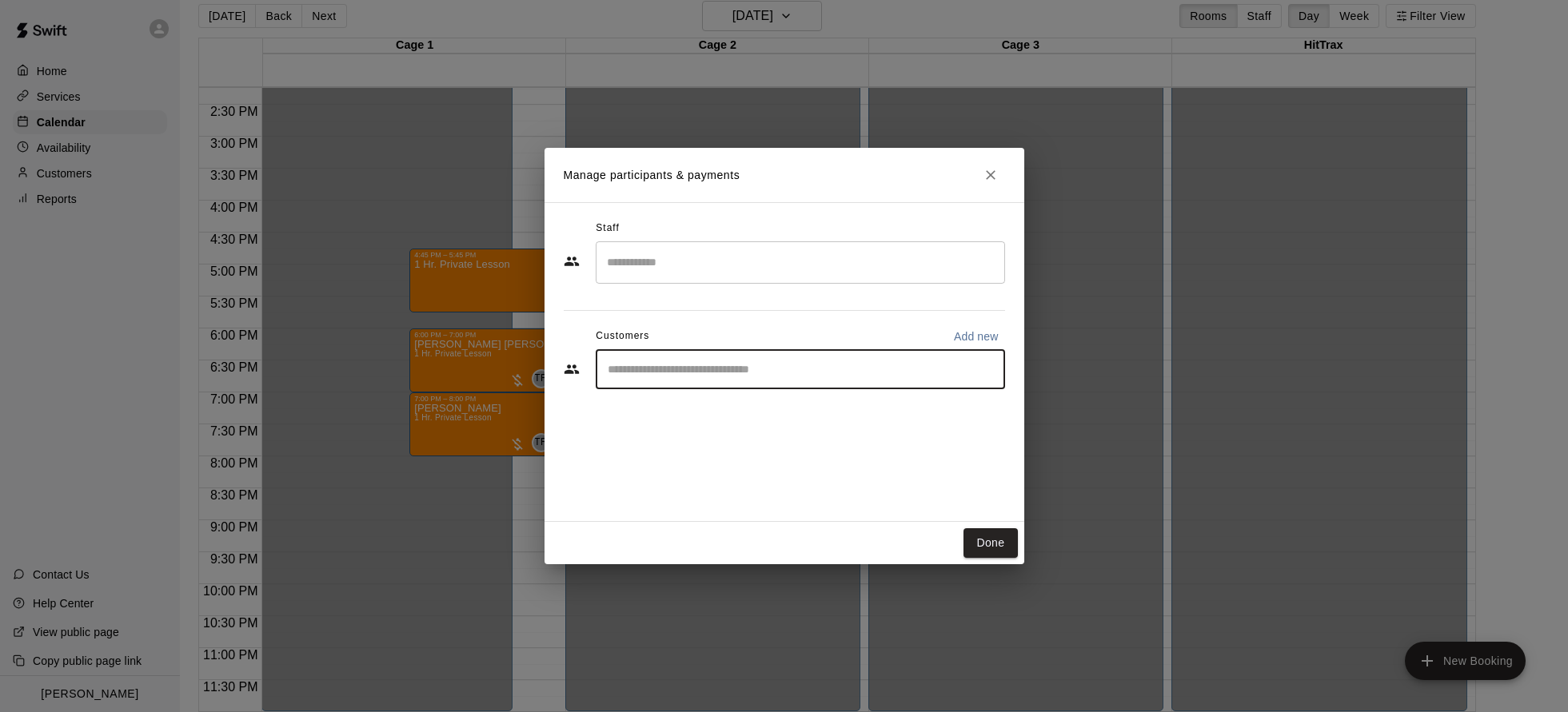
click at [724, 363] on input "Start typing to search customers..." at bounding box center [800, 370] width 395 height 16
type input "******"
click at [989, 178] on icon "Close" at bounding box center [990, 175] width 16 height 16
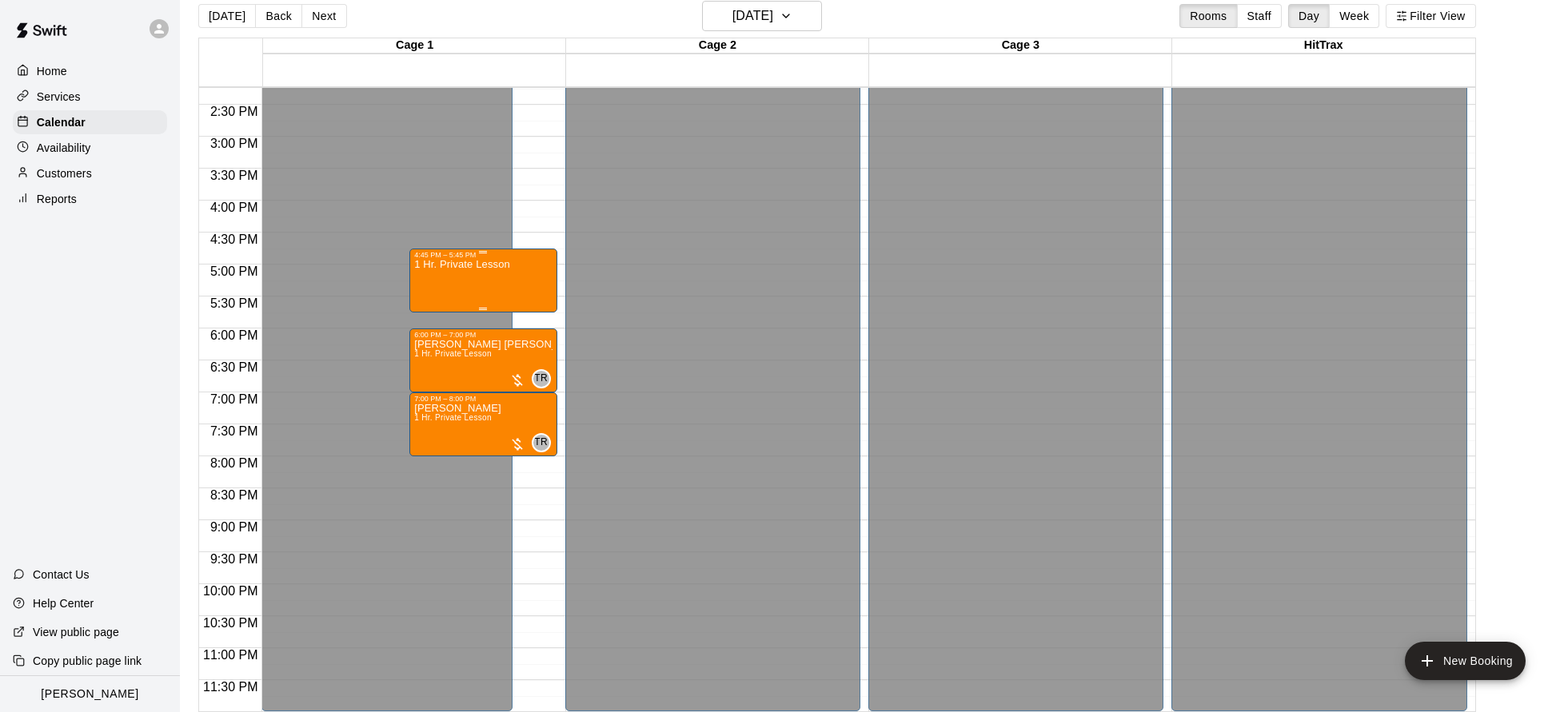
click at [515, 278] on div "1 Hr. Private Lesson" at bounding box center [483, 615] width 138 height 712
click at [431, 352] on icon "delete" at bounding box center [431, 351] width 11 height 14
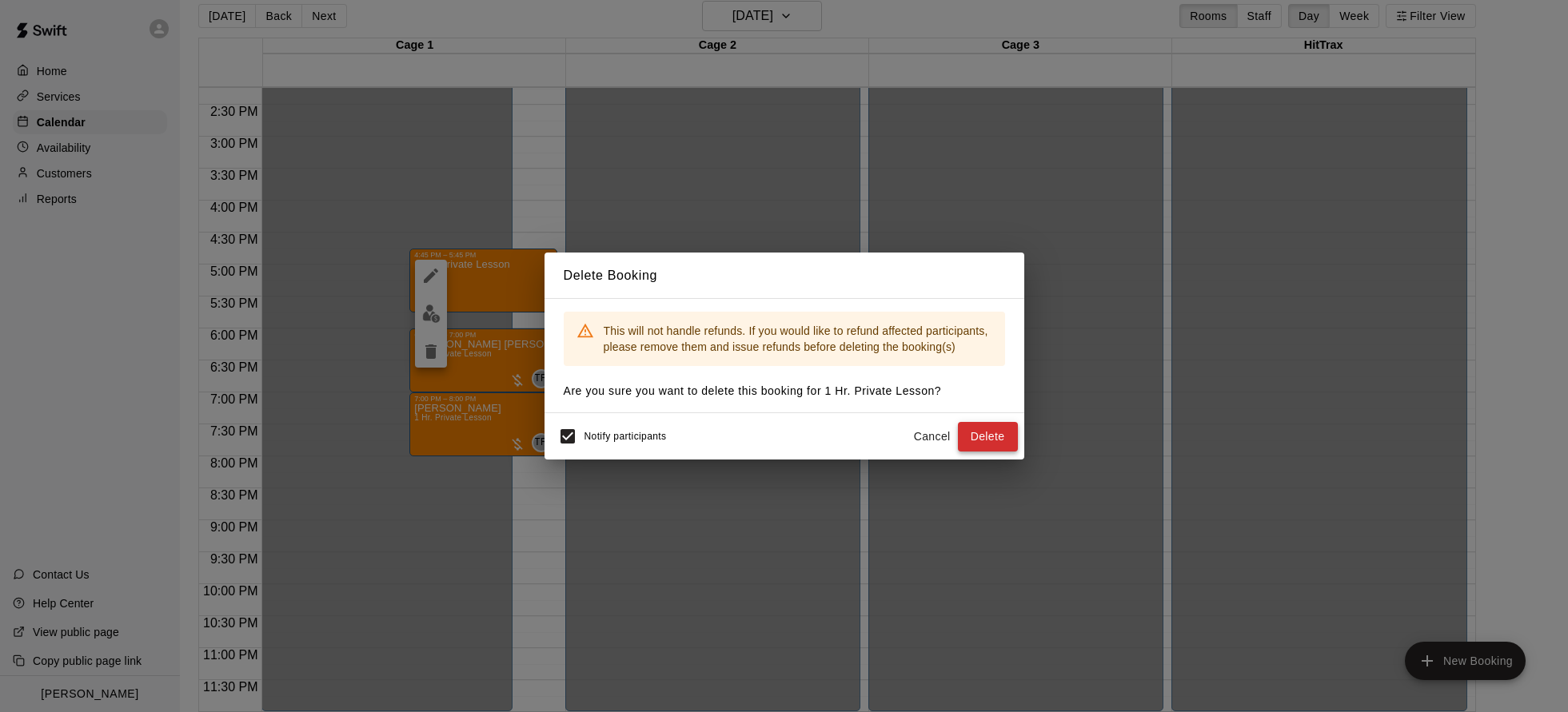
click at [995, 438] on button "Delete" at bounding box center [988, 436] width 60 height 30
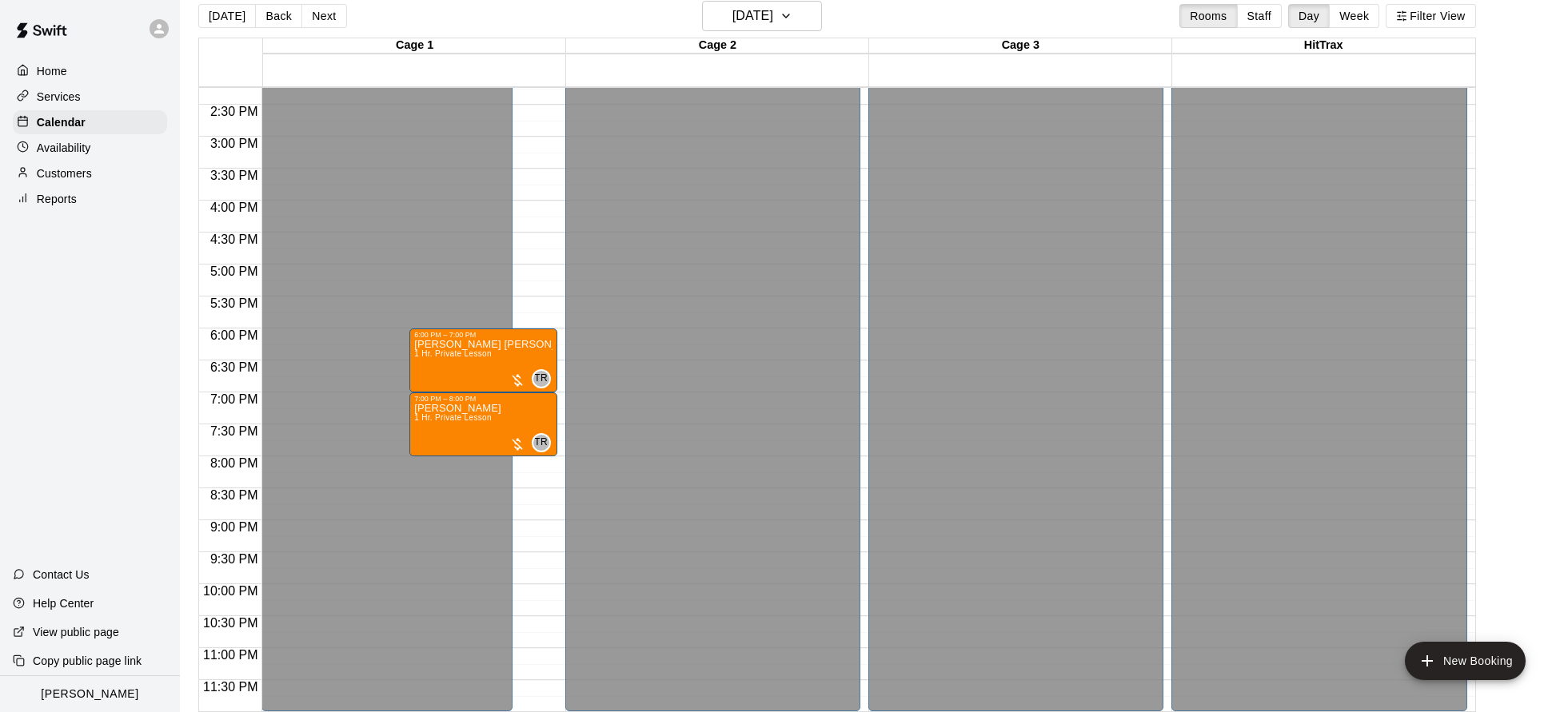
click at [224, 14] on button "[DATE]" at bounding box center [227, 15] width 58 height 24
